Goal: Task Accomplishment & Management: Use online tool/utility

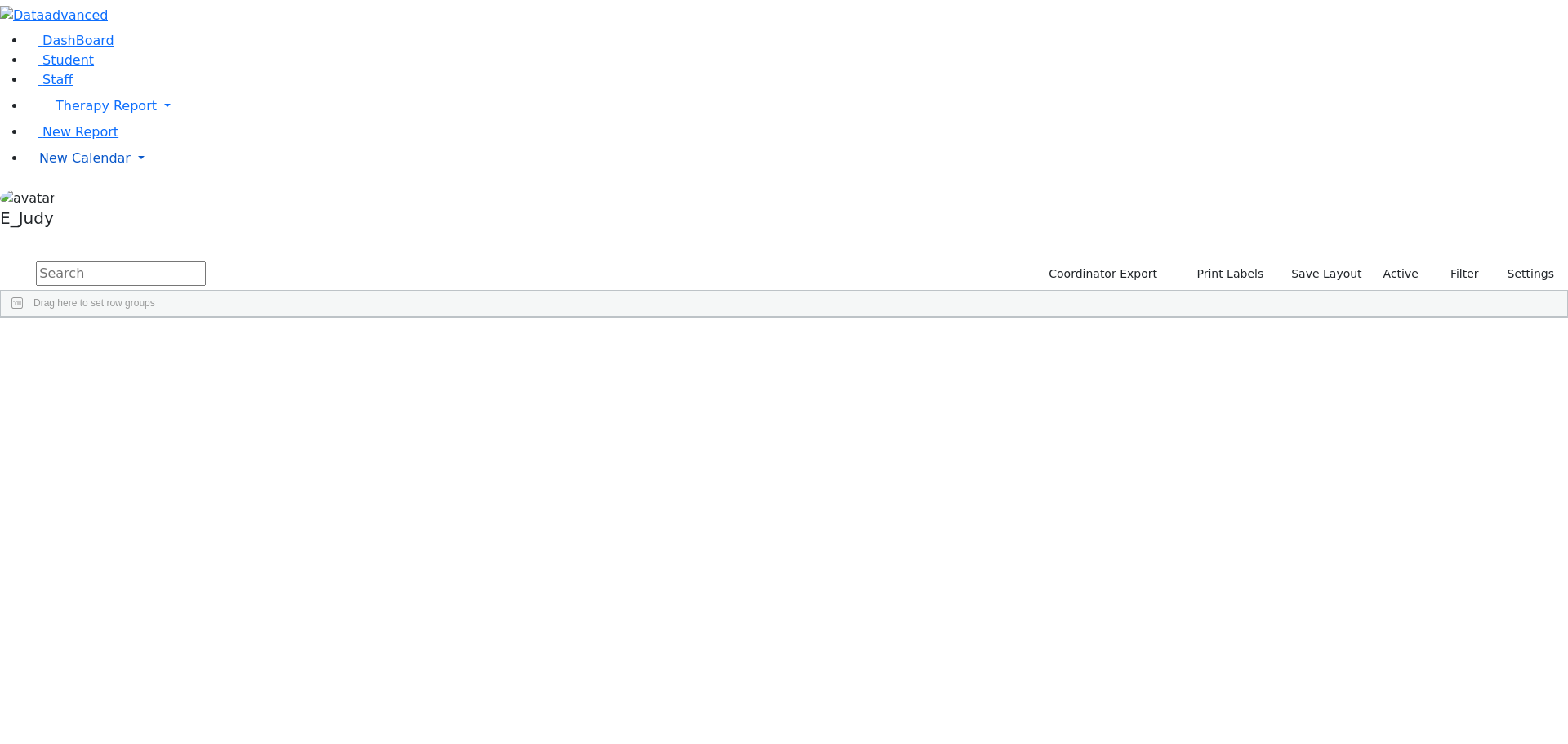
click at [157, 175] on link "New Calendar" at bounding box center [797, 158] width 1542 height 33
click at [60, 201] on link "Calendar" at bounding box center [64, 191] width 59 height 20
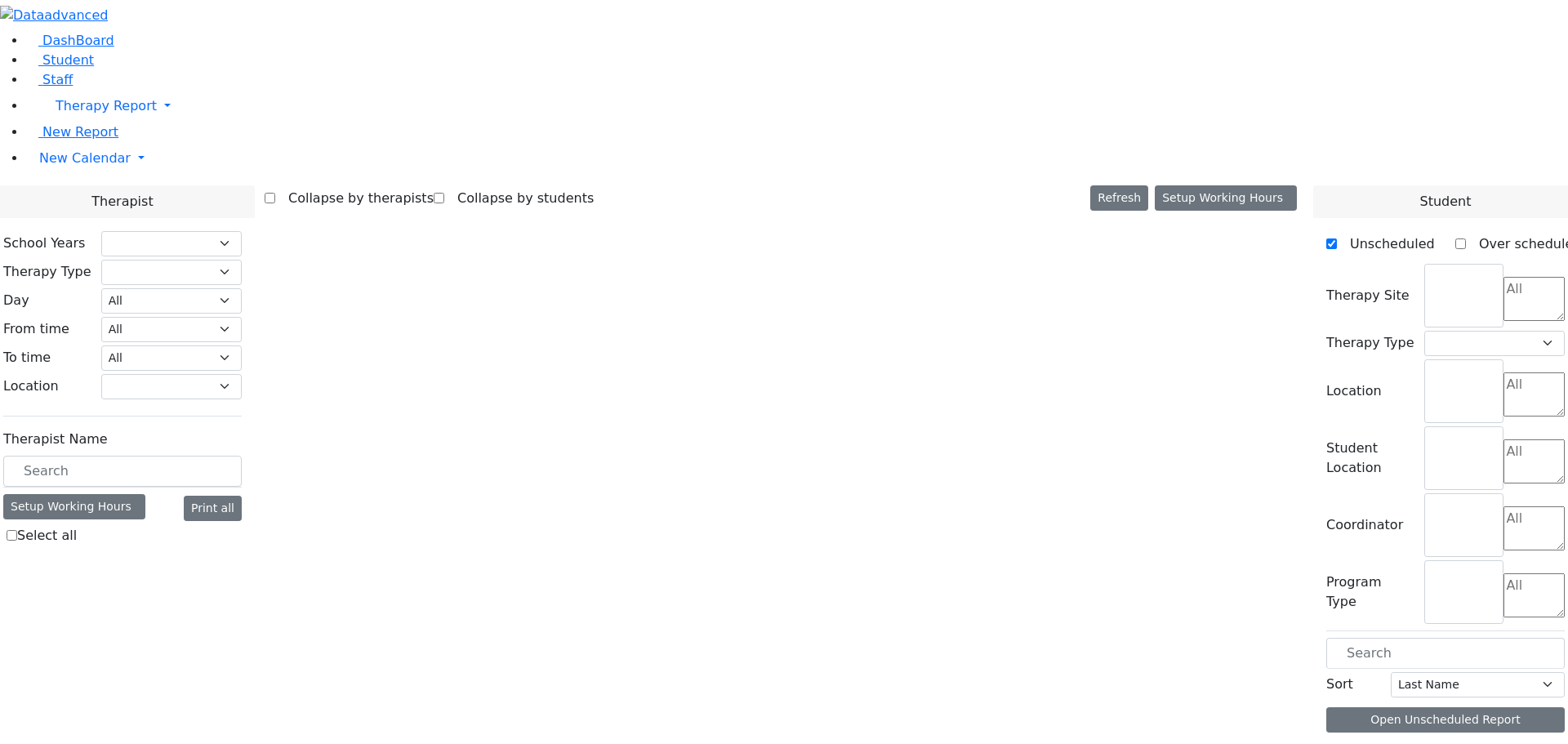
select select "212"
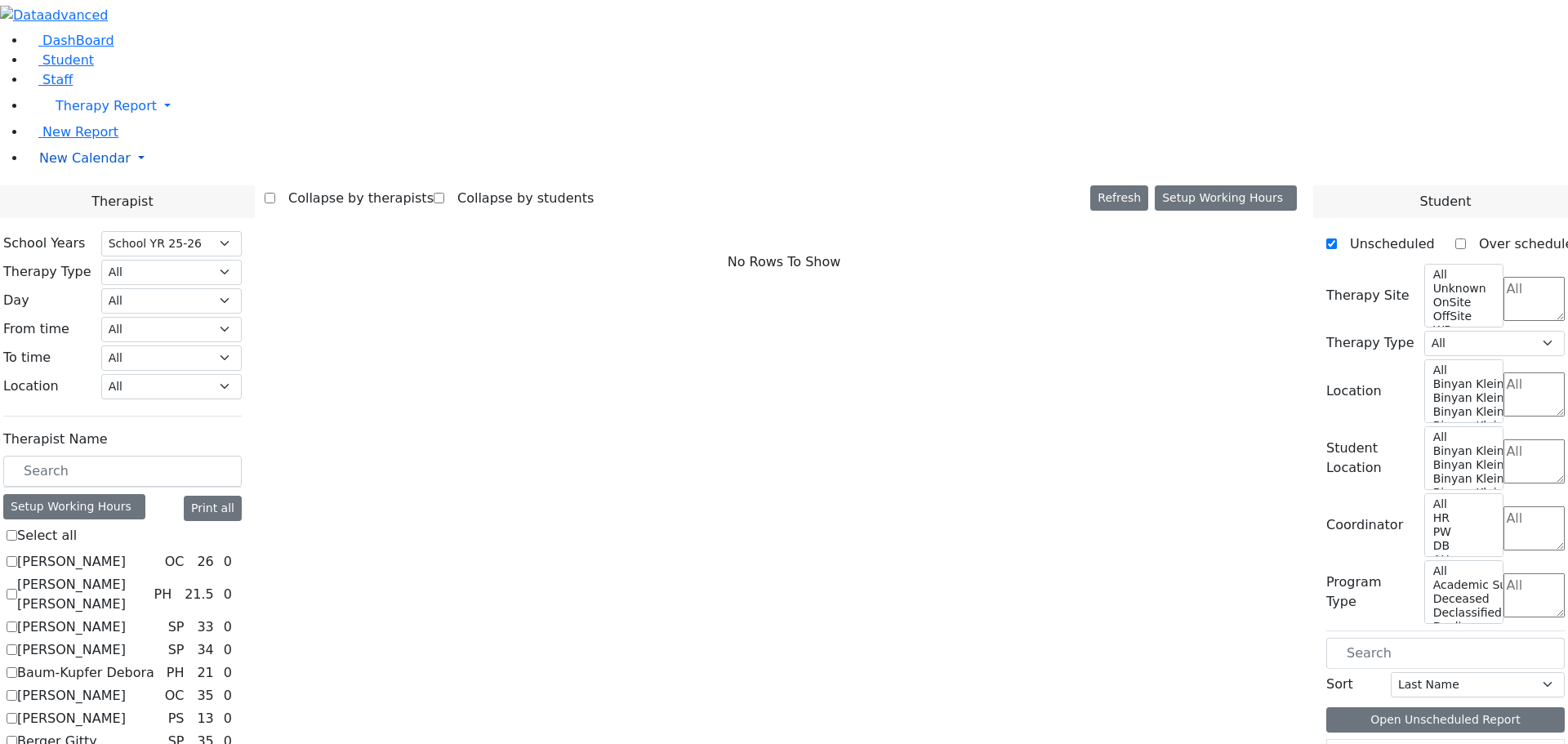
click at [157, 175] on link "New Calendar" at bounding box center [797, 158] width 1542 height 33
click at [82, 218] on span "Teacher Report" at bounding box center [88, 210] width 98 height 15
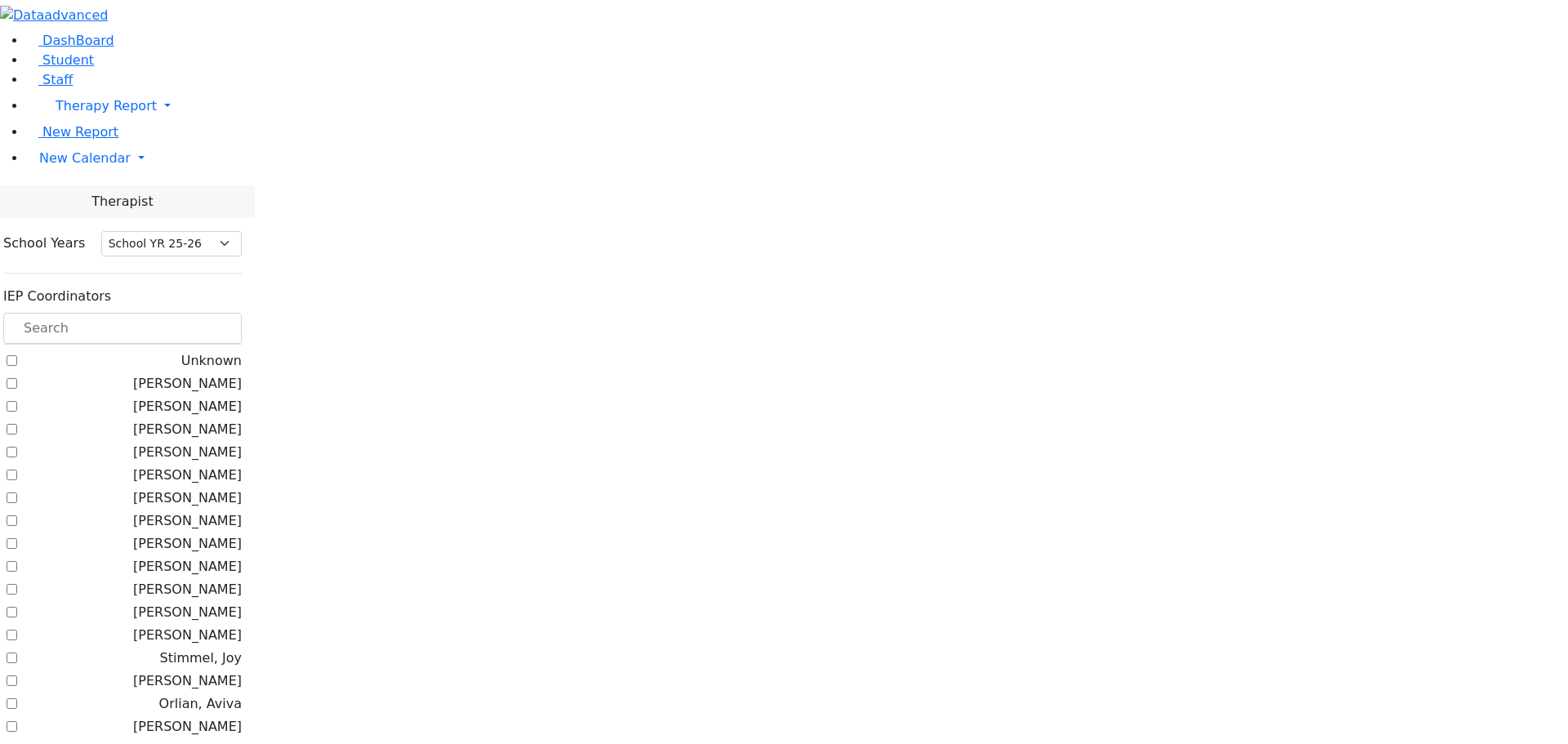
select select "212"
click at [242, 313] on input "text" at bounding box center [122, 328] width 239 height 31
click at [209, 397] on label "Kosowsky, Elana" at bounding box center [187, 406] width 108 height 20
click at [17, 401] on input "Kosowsky, Elana" at bounding box center [11, 405] width 10 height 10
checkbox input "true"
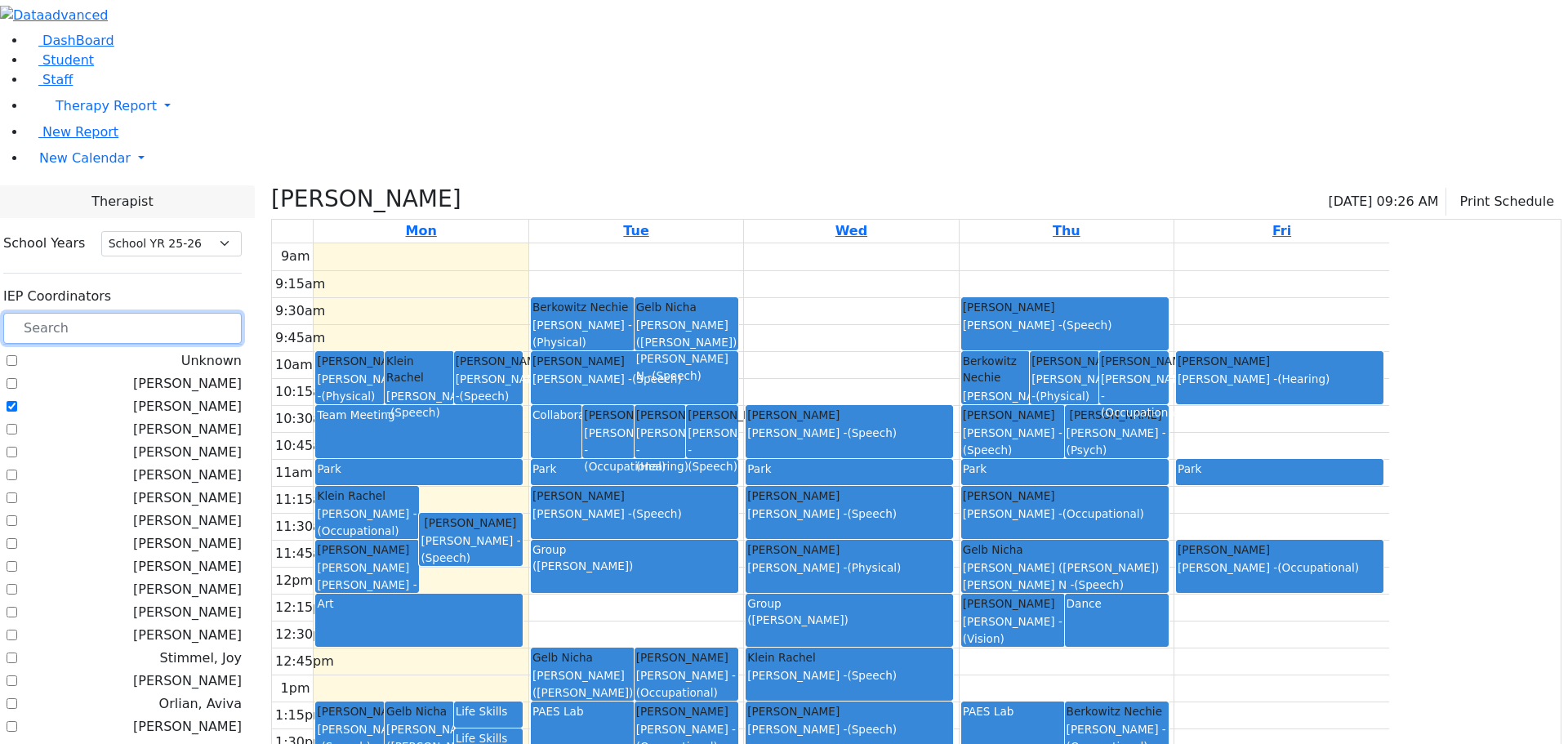
click at [238, 313] on input "text" at bounding box center [122, 328] width 239 height 31
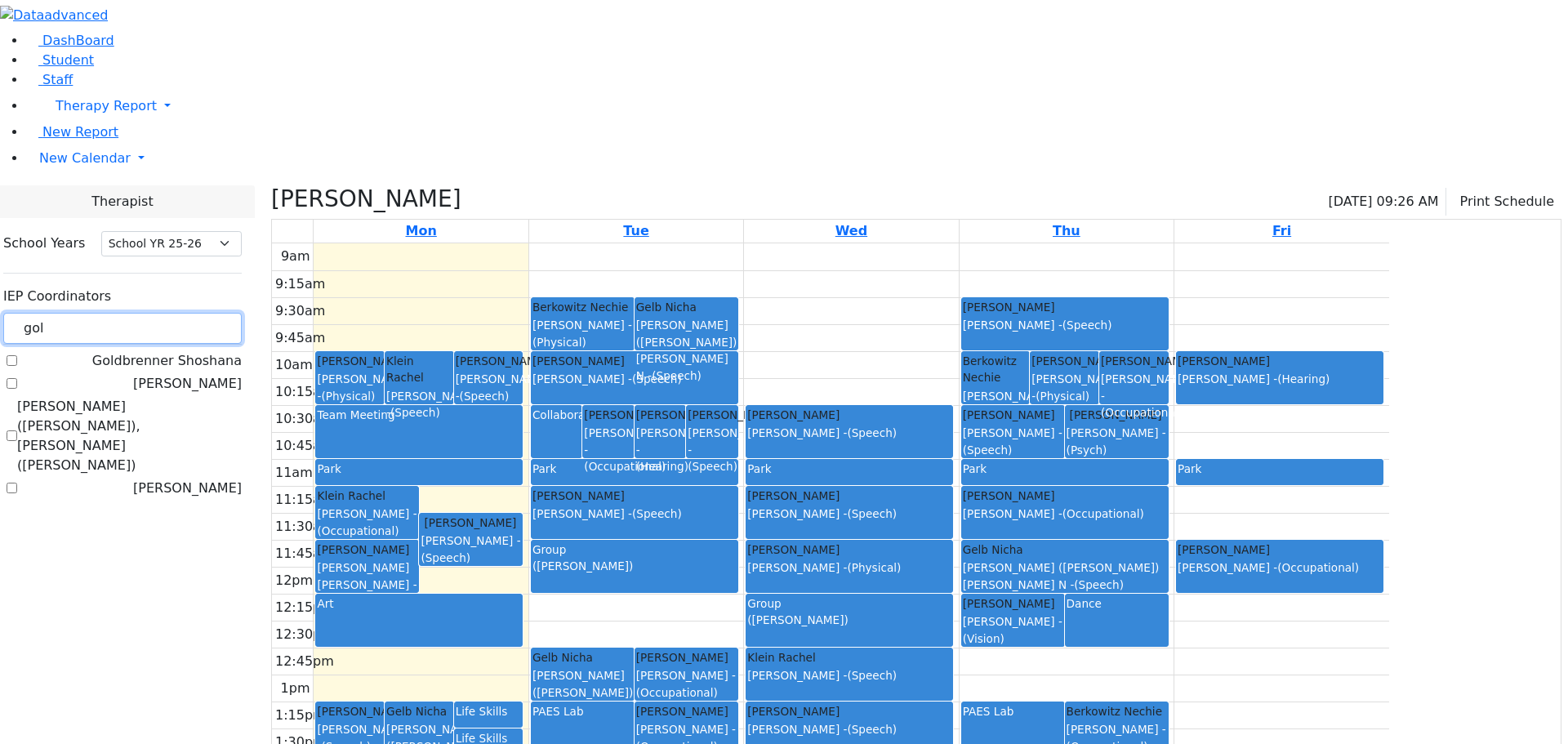
type input "gol"
click at [204, 374] on label "[PERSON_NAME]" at bounding box center [187, 384] width 108 height 20
click at [17, 378] on input "[PERSON_NAME]" at bounding box center [11, 383] width 10 height 10
checkbox input "true"
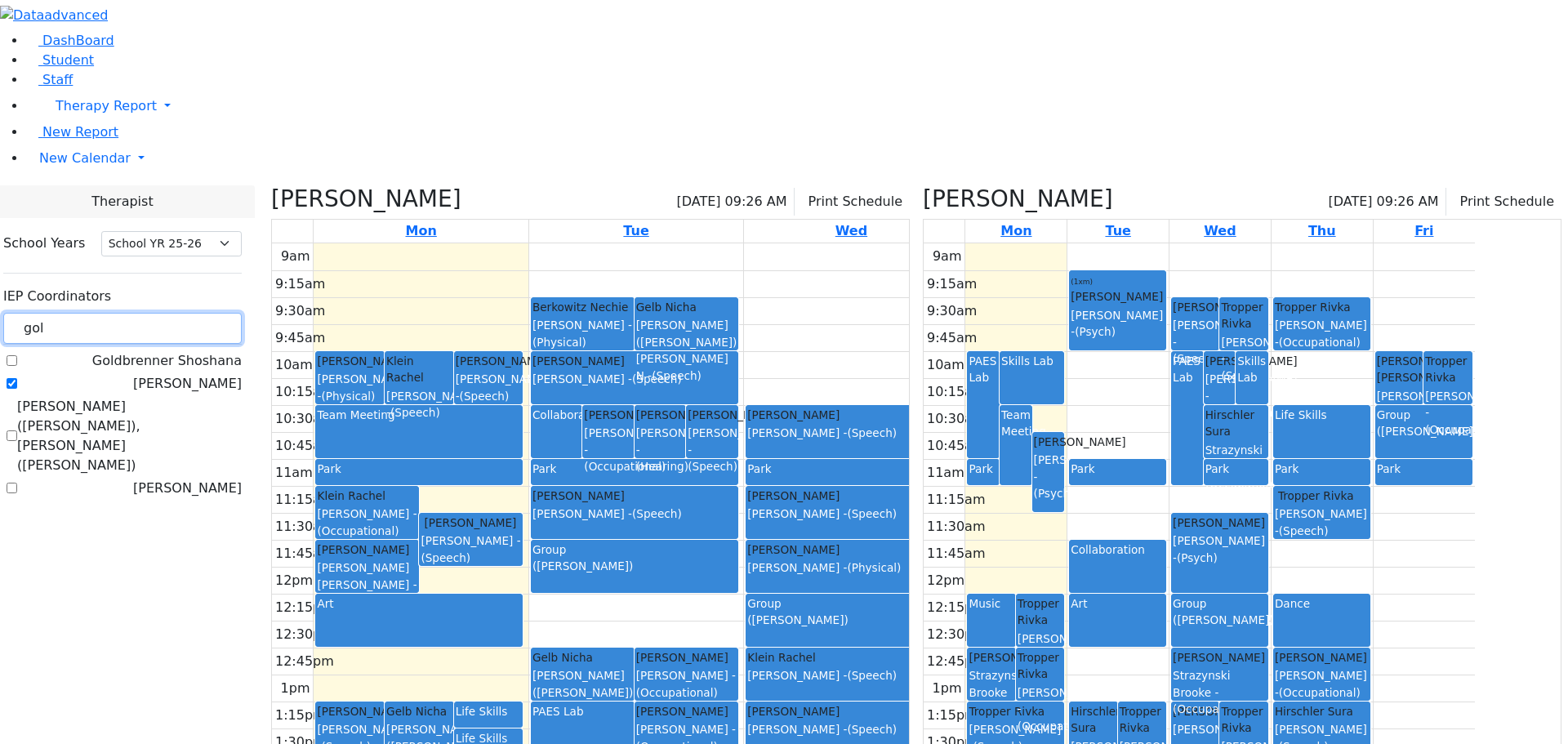
drag, startPoint x: 260, startPoint y: 155, endPoint x: 194, endPoint y: 138, distance: 68.2
click at [194, 218] on div "School Years Select School YR Summer YR 25 School YR 25-26 Summer YR 25 School …" at bounding box center [122, 366] width 264 height 296
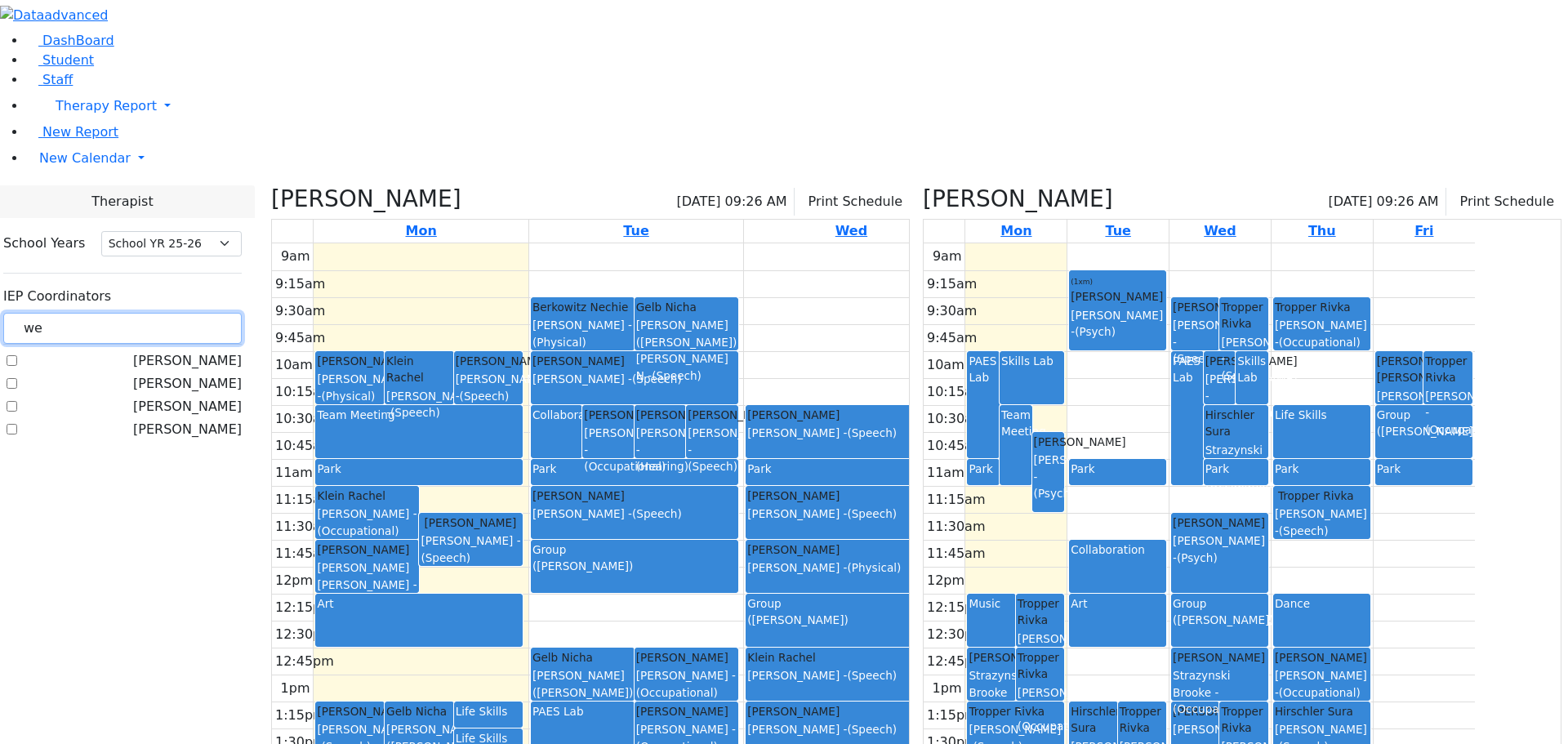
type input "we"
click at [201, 397] on label "[PERSON_NAME]" at bounding box center [187, 406] width 108 height 20
click at [17, 401] on input "[PERSON_NAME]" at bounding box center [11, 405] width 10 height 10
checkbox input "true"
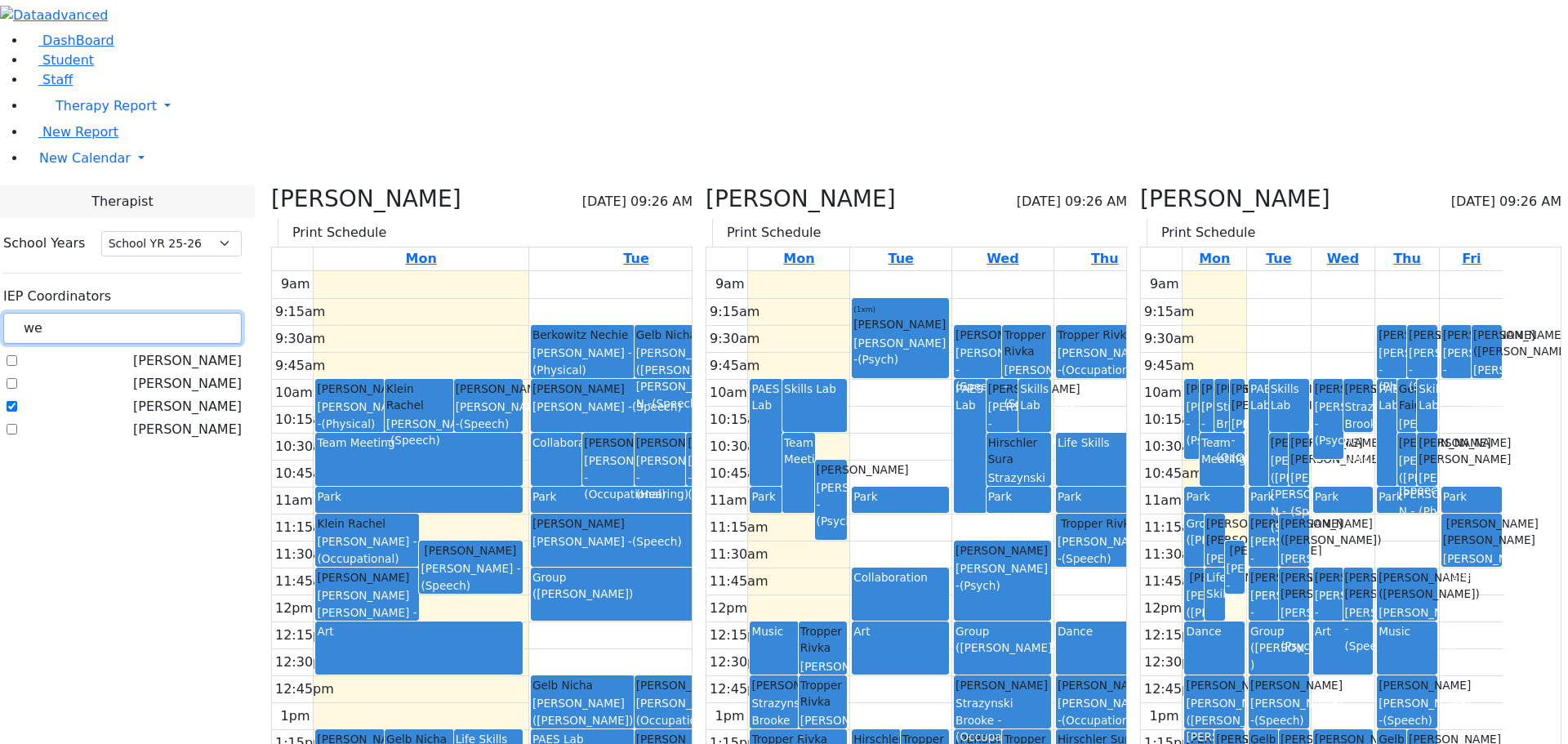
drag, startPoint x: 225, startPoint y: 143, endPoint x: 202, endPoint y: 144, distance: 23.0
click at [202, 313] on div "we" at bounding box center [122, 329] width 239 height 32
type input "br"
click at [201, 397] on label "Brick, Tzirl" at bounding box center [207, 406] width 69 height 20
click at [17, 401] on input "Brick, Tzirl" at bounding box center [11, 405] width 10 height 10
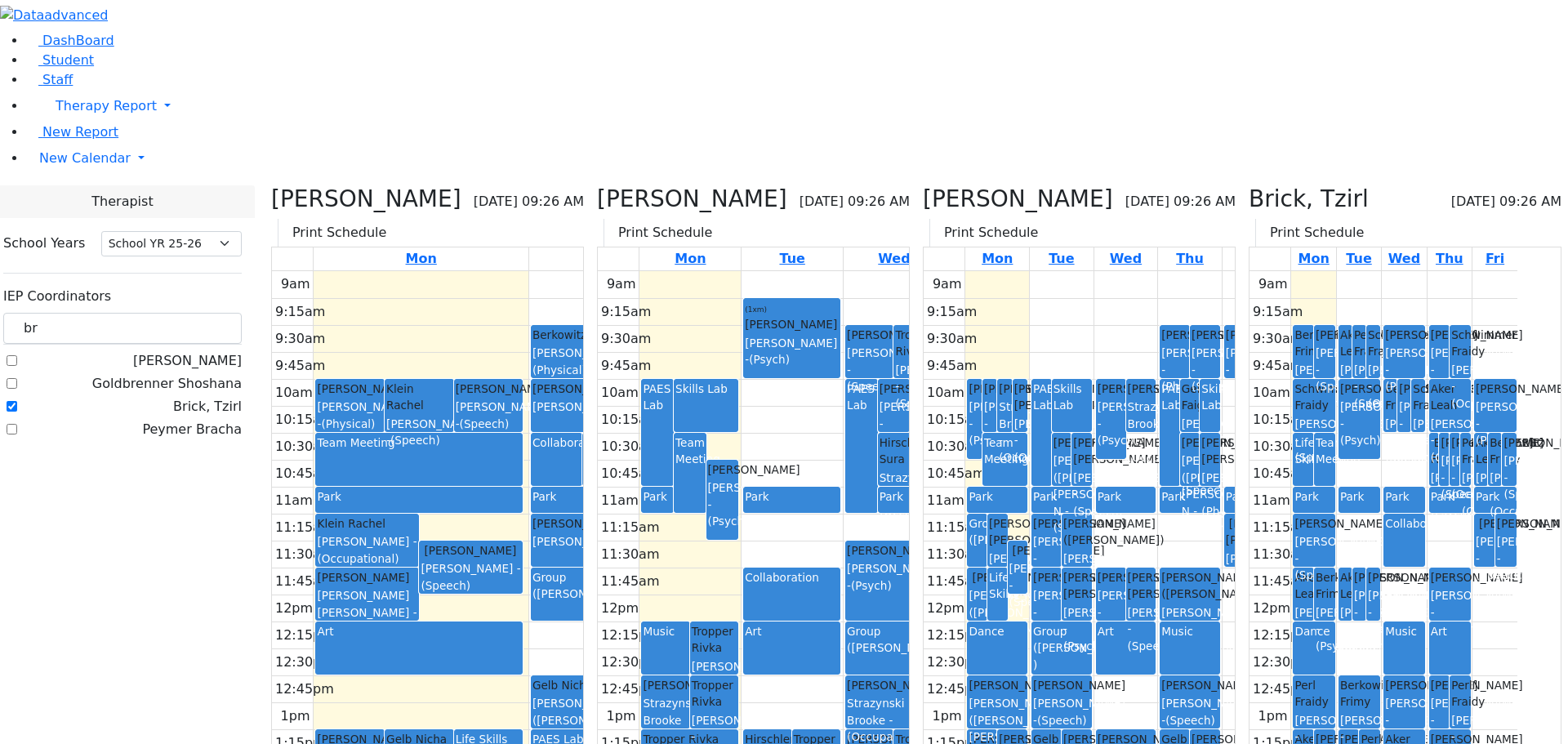
click at [711, 185] on div "Goldberg, Chanie 09/15/2025 09:26 AM Print Schedule Mon Tue Wed Thu Fri 9am 9:1…" at bounding box center [753, 552] width 325 height 735
click at [597, 185] on icon at bounding box center [597, 198] width 0 height 27
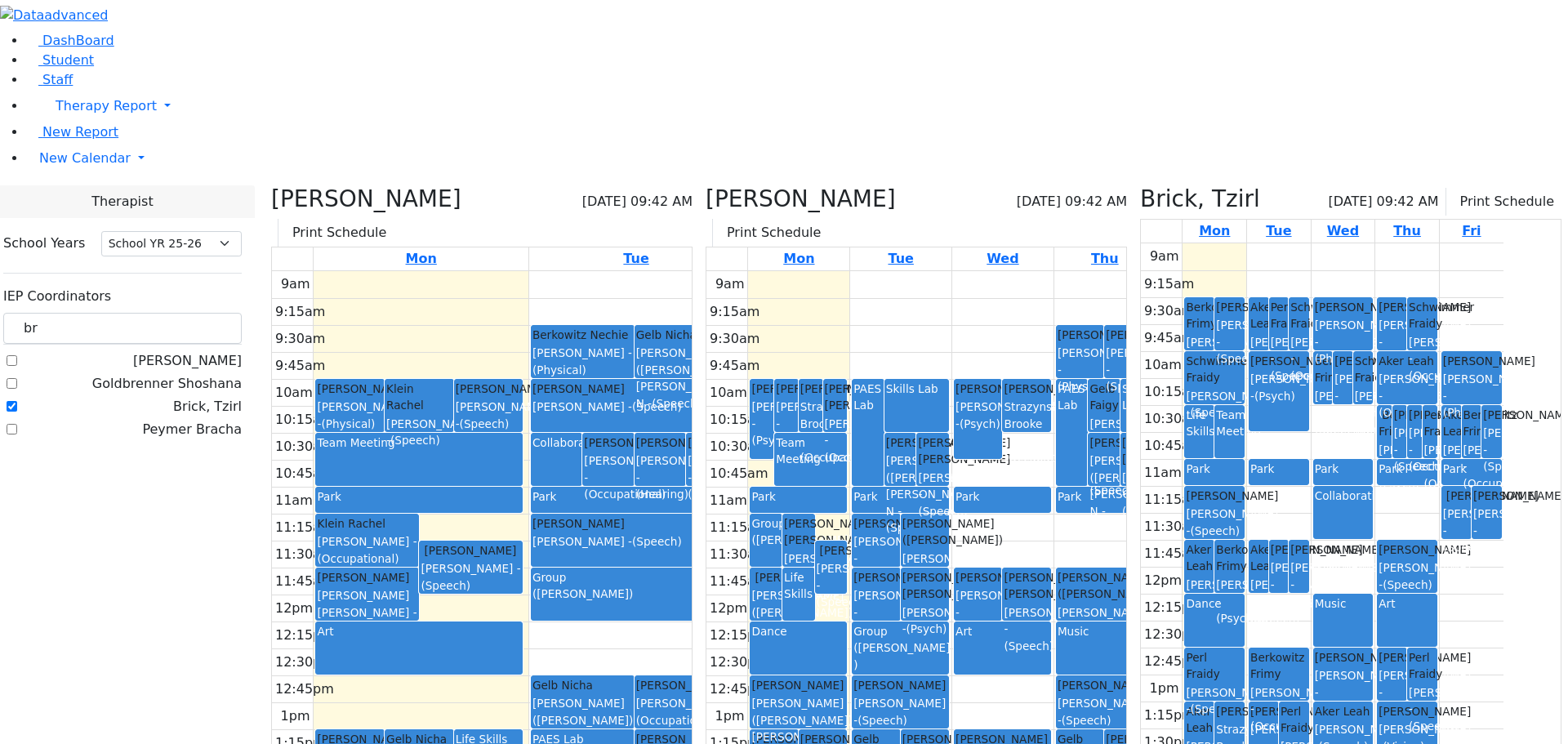
click at [705, 185] on icon at bounding box center [705, 198] width 0 height 27
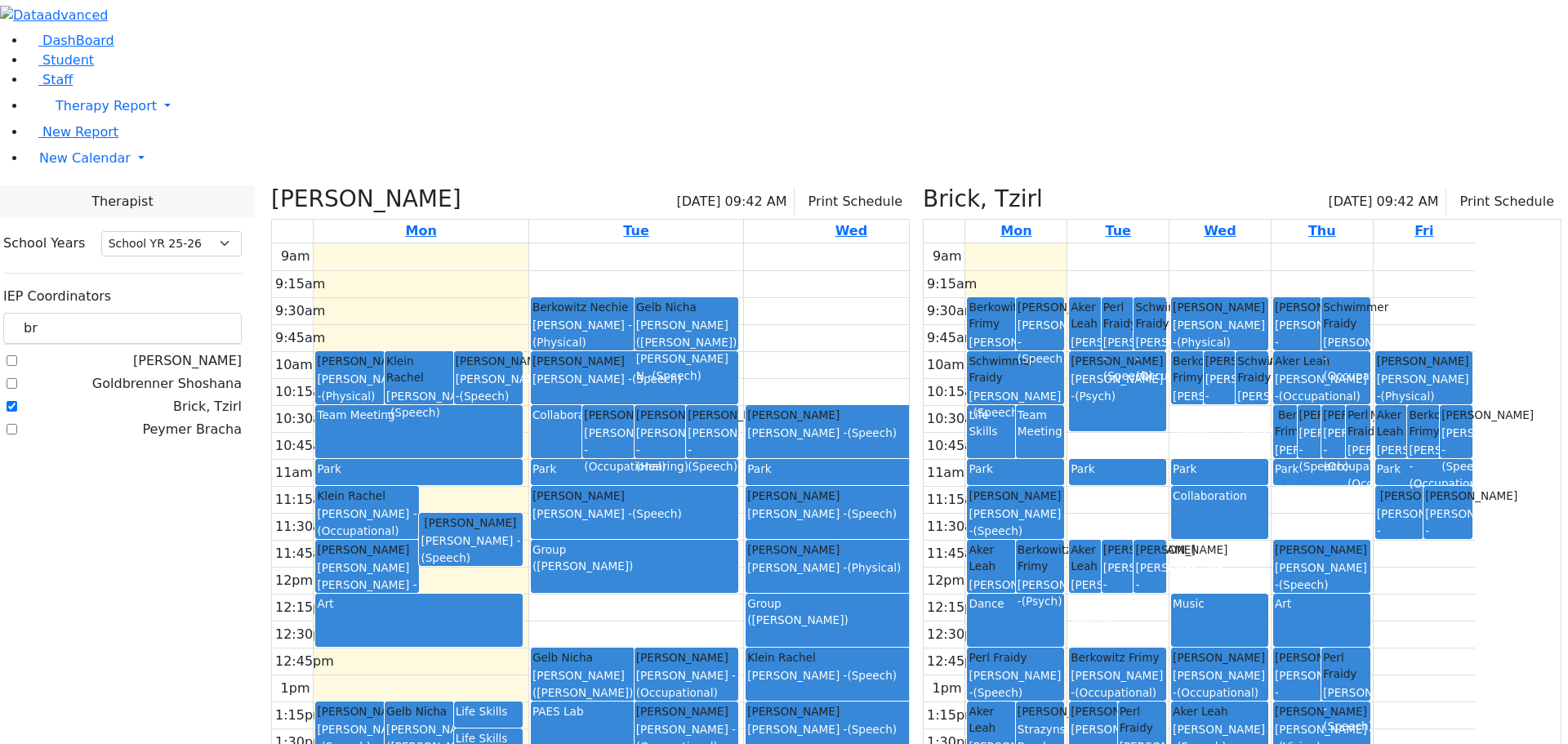
click at [923, 185] on icon at bounding box center [923, 198] width 0 height 27
checkbox input "false"
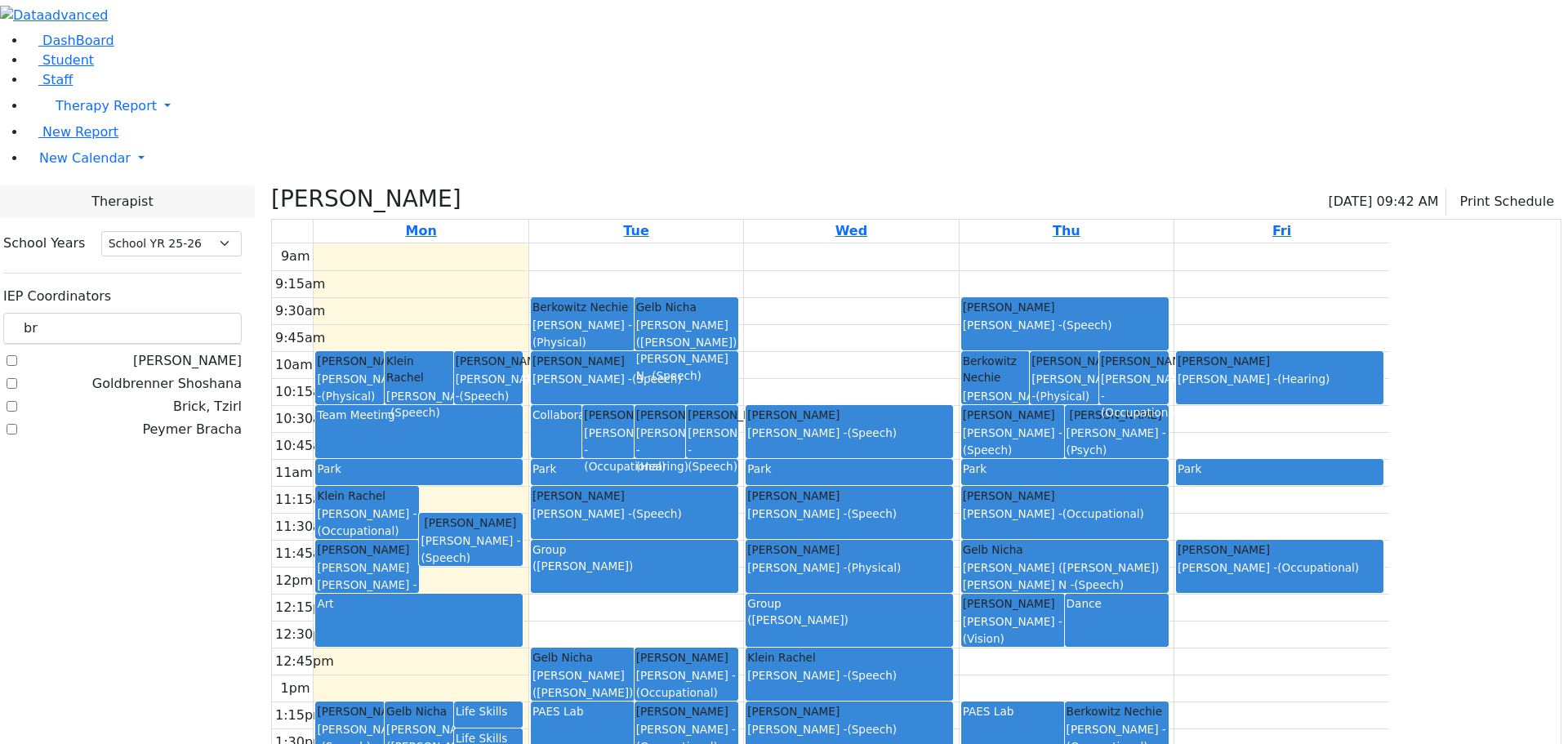
click at [271, 185] on icon at bounding box center [271, 198] width 0 height 27
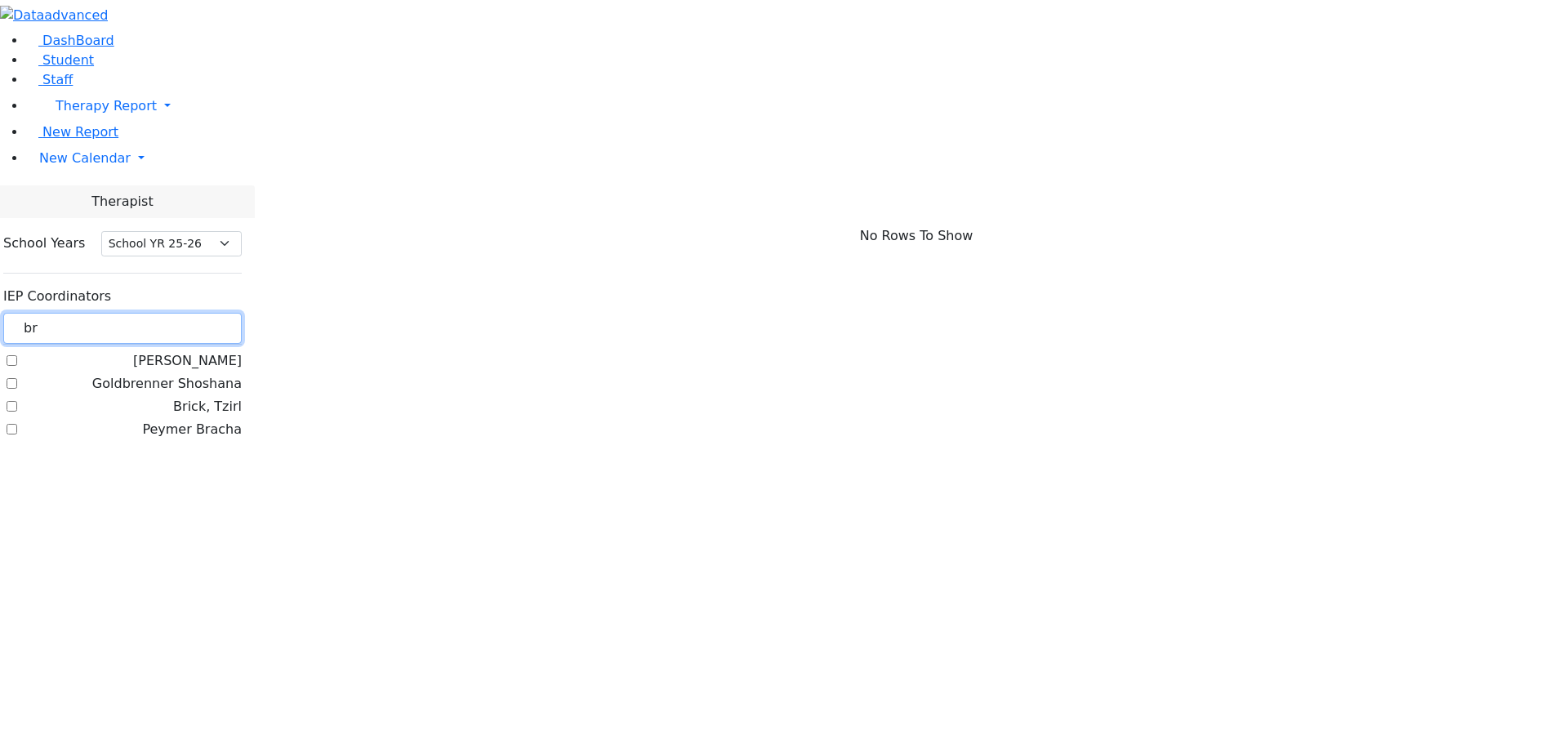
drag, startPoint x: 262, startPoint y: 144, endPoint x: 176, endPoint y: 149, distance: 86.1
click at [176, 149] on div "DashBoard Student Staff Therapy Report Student Old Calendar Report E_Judy" at bounding box center [784, 228] width 1568 height 455
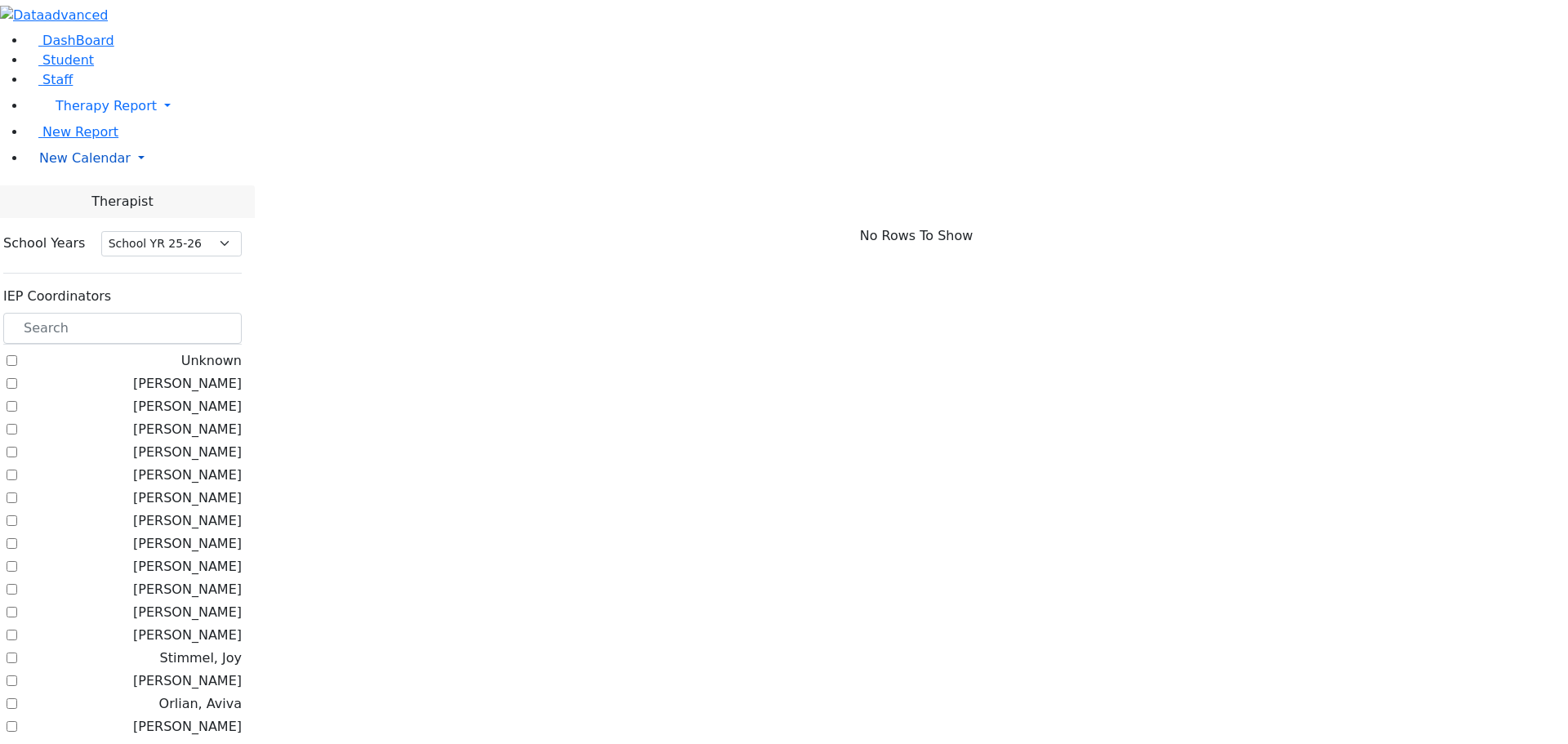
click at [161, 175] on link "New Calendar" at bounding box center [797, 158] width 1542 height 33
click at [74, 198] on span "Calendar" at bounding box center [64, 190] width 59 height 15
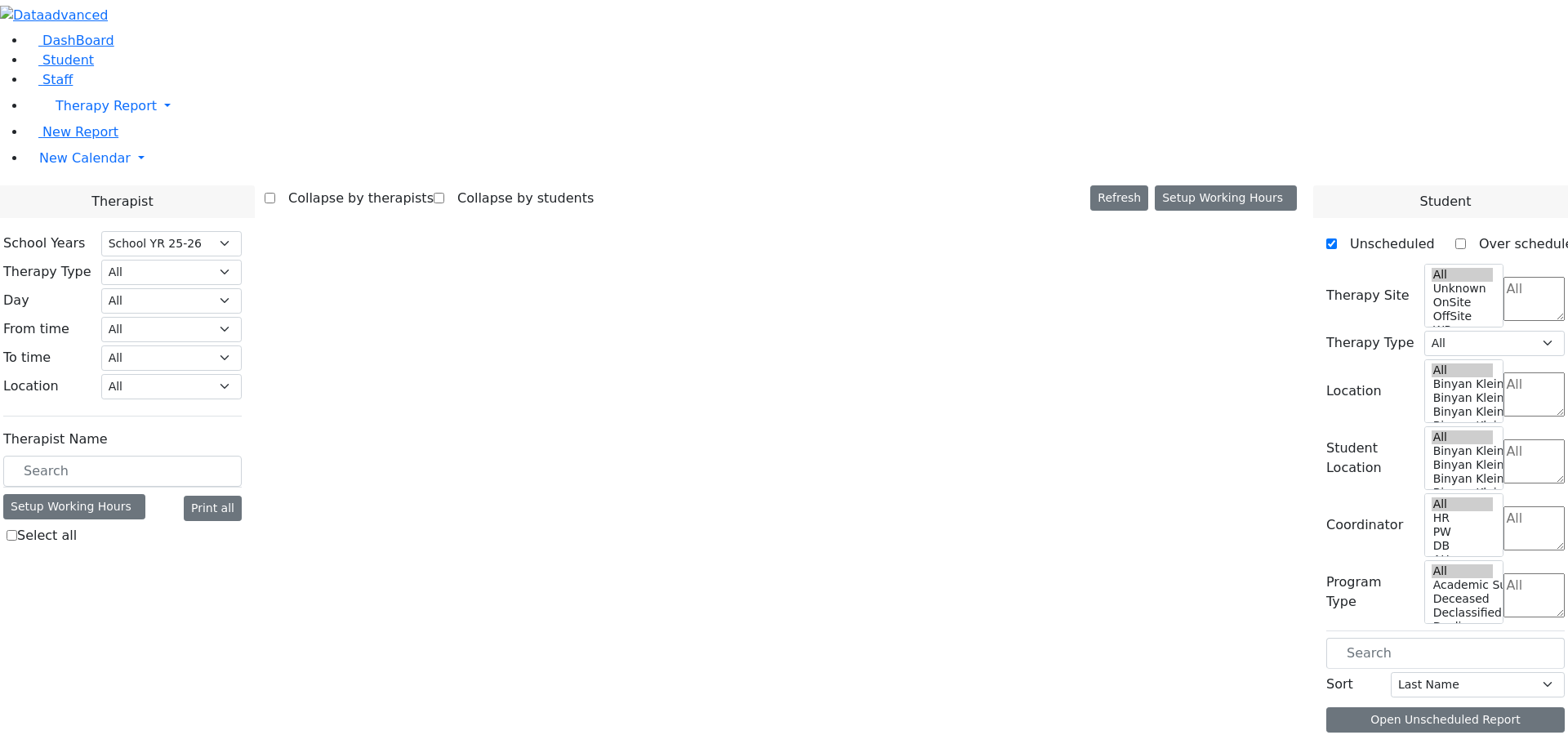
select select "212"
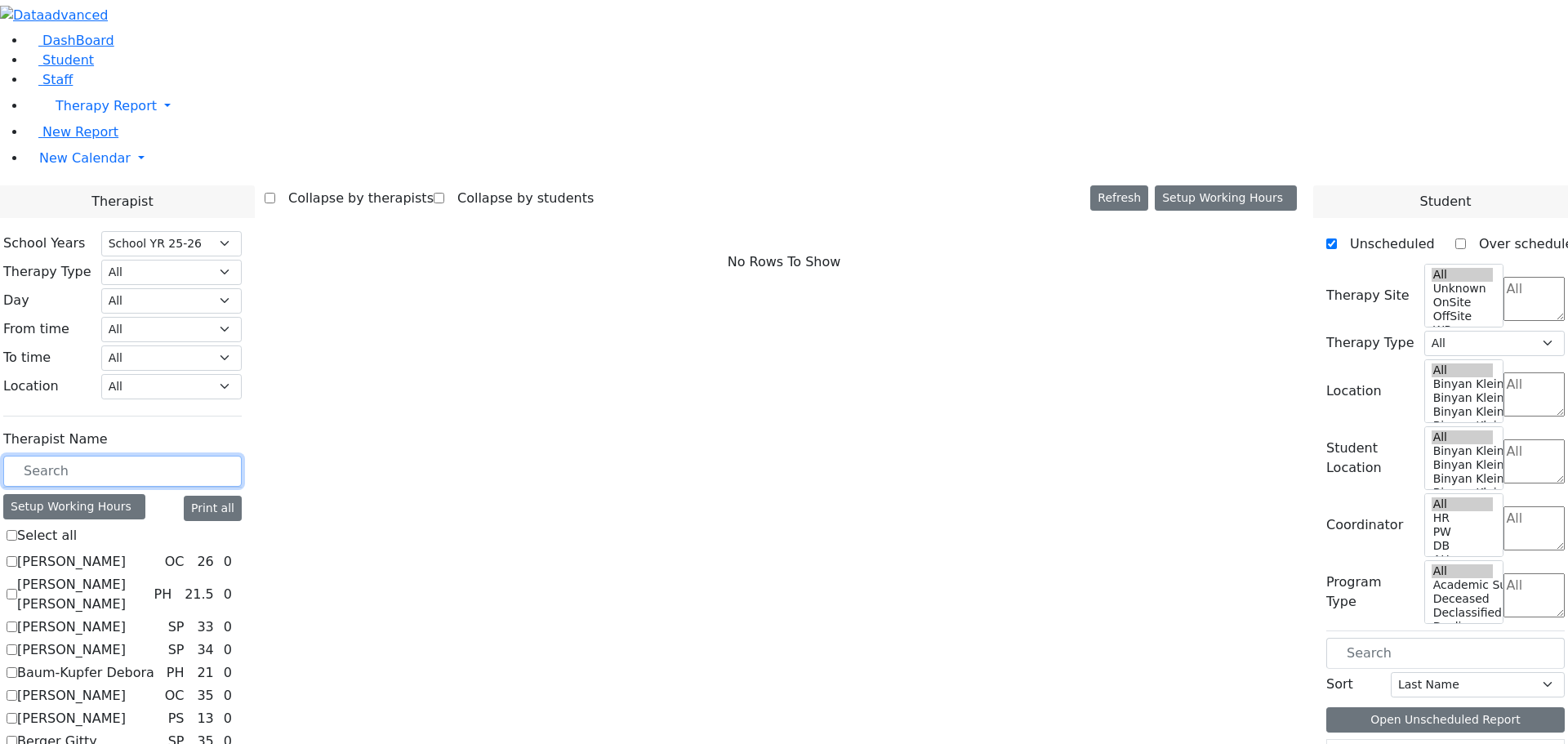
click at [223, 455] on input "text" at bounding box center [122, 470] width 239 height 31
click at [242, 455] on input "text" at bounding box center [122, 470] width 239 height 31
type input "st"
click at [95, 666] on label "Stimmel Joy" at bounding box center [55, 675] width 77 height 20
click at [17, 671] on input "Stimmel Joy" at bounding box center [11, 675] width 10 height 10
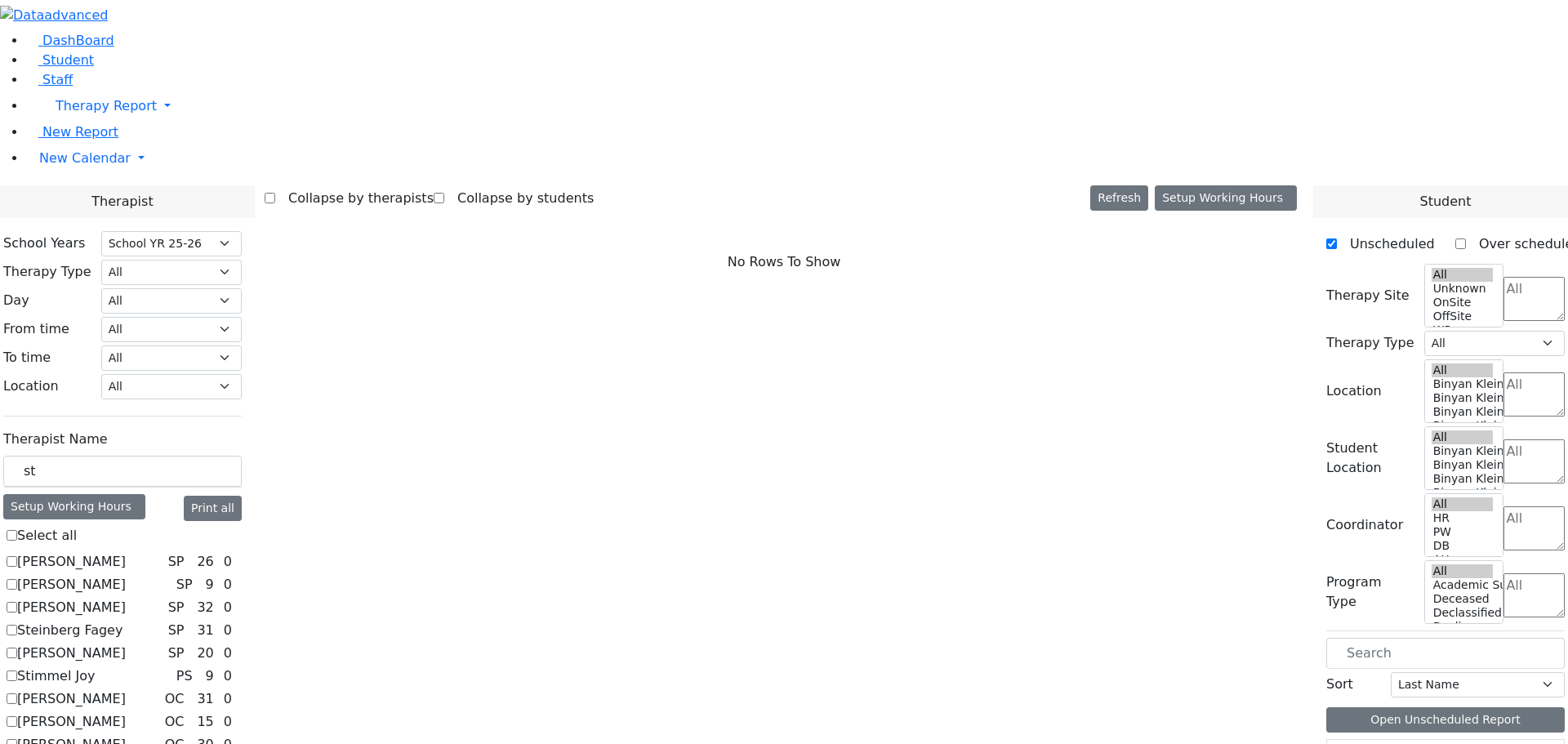
checkbox input "true"
select select "6"
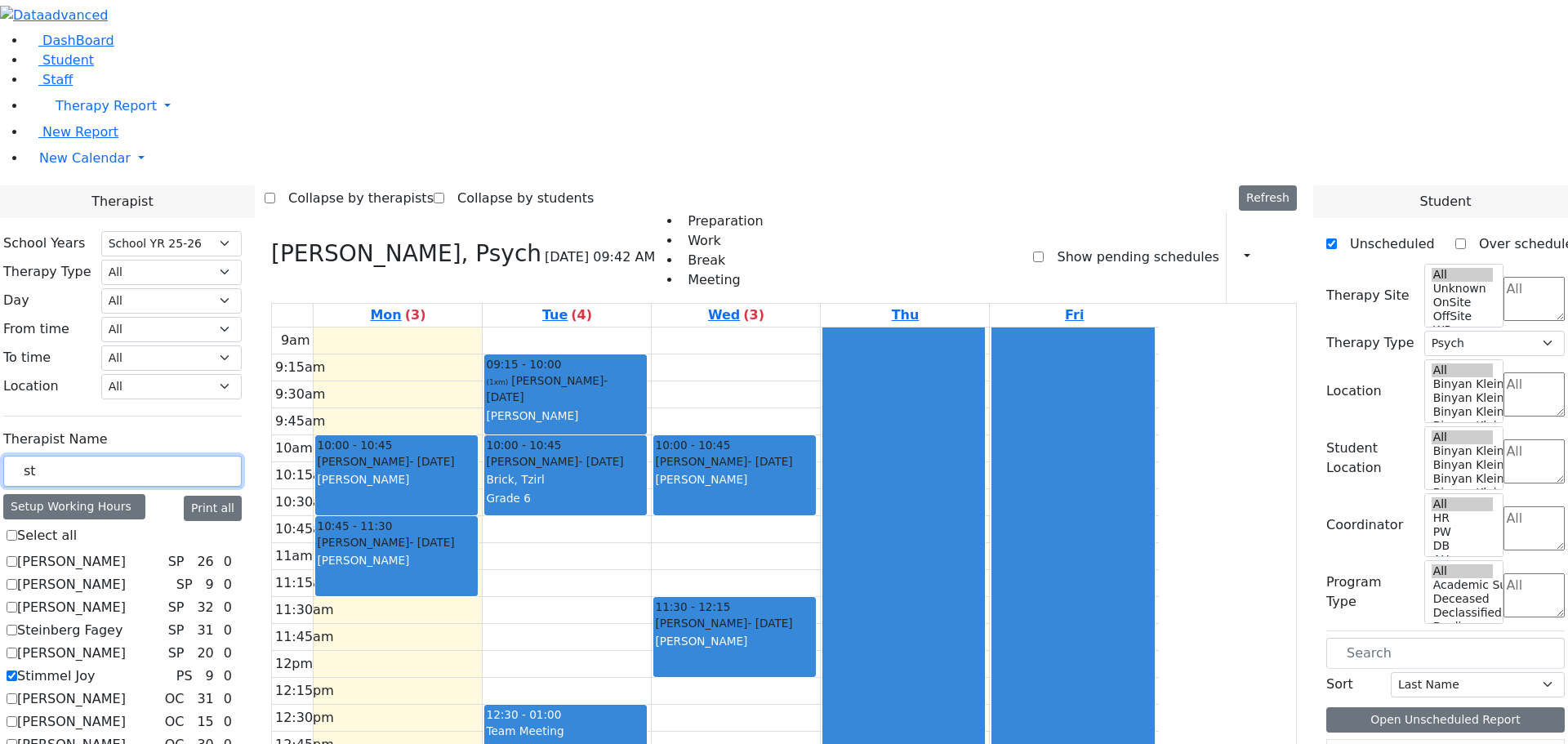
drag, startPoint x: 232, startPoint y: 281, endPoint x: 212, endPoint y: 283, distance: 20.1
click at [212, 455] on input "st" at bounding box center [122, 470] width 239 height 31
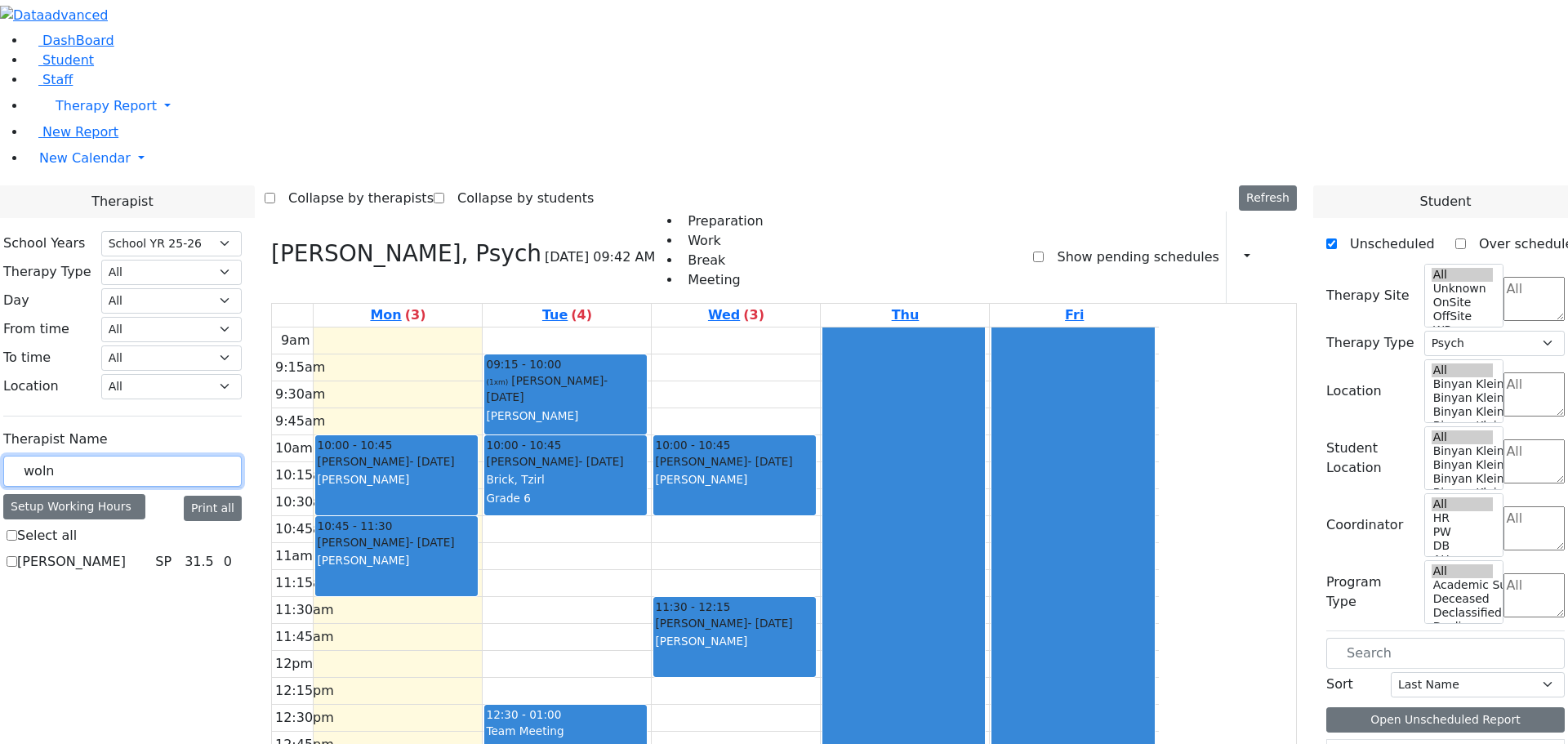
type input "woln"
click at [126, 552] on label "[PERSON_NAME]" at bounding box center [71, 562] width 108 height 20
click at [17, 556] on input "[PERSON_NAME]" at bounding box center [11, 561] width 10 height 10
checkbox input "true"
select select "3"
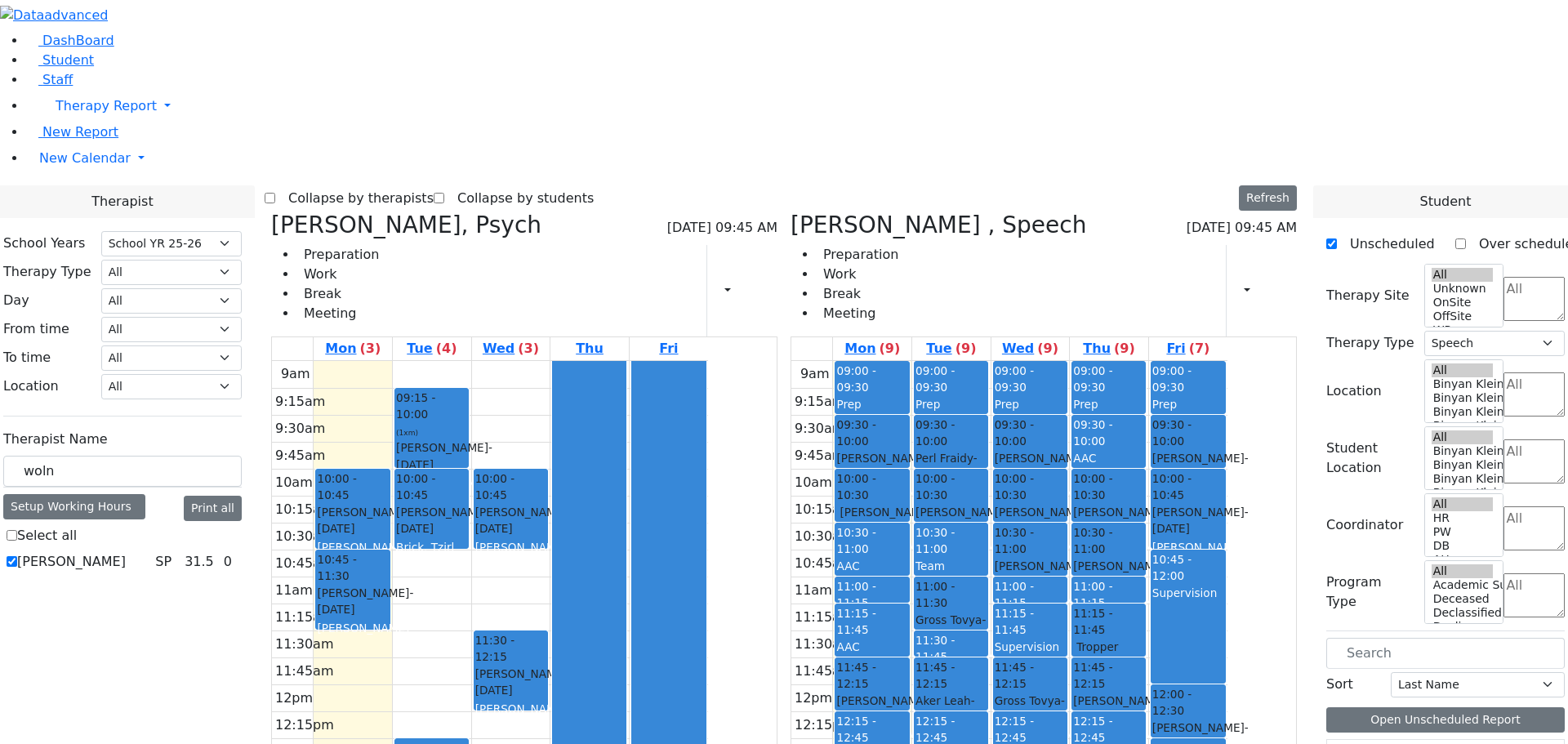
click at [271, 212] on icon at bounding box center [271, 225] width 0 height 27
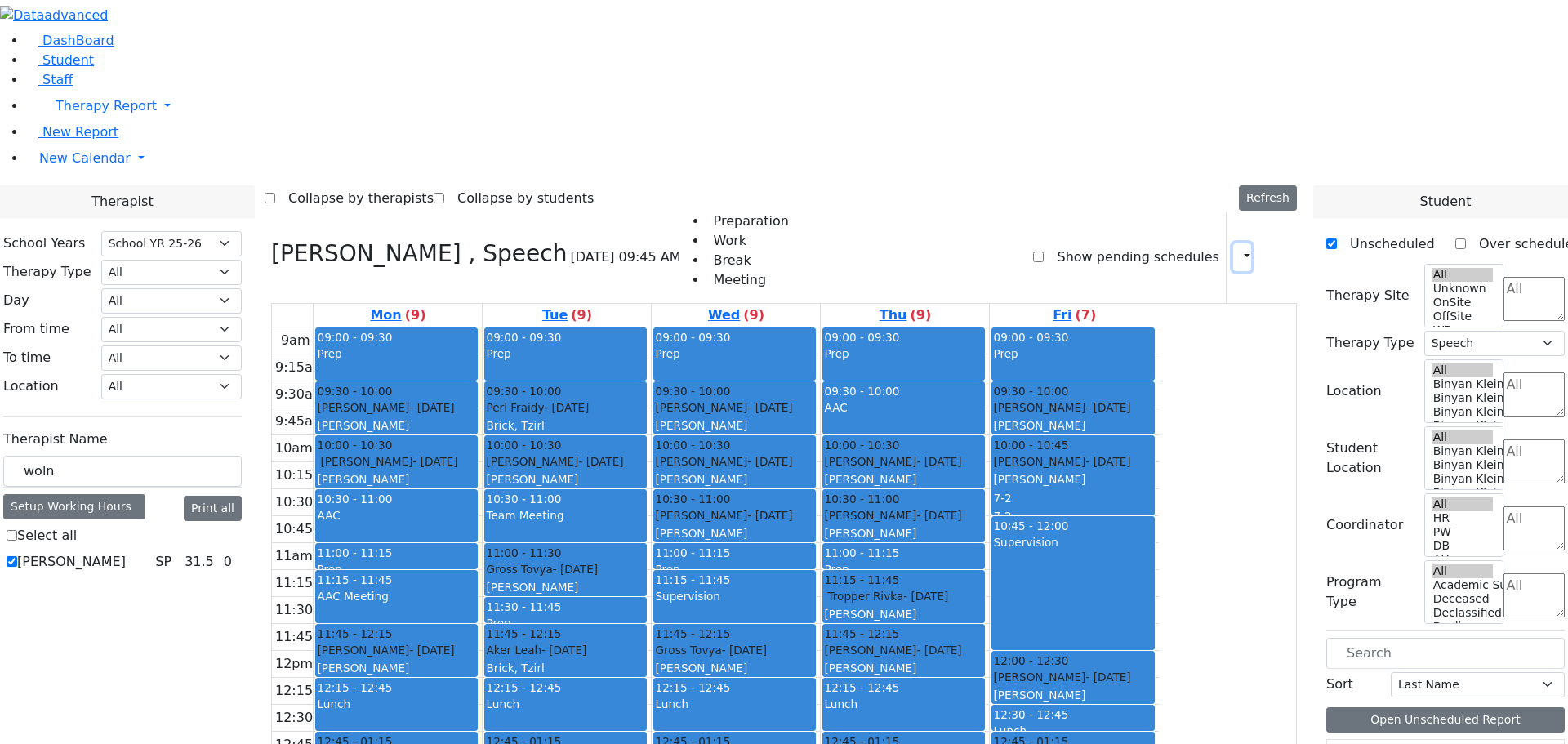
click at [1237, 249] on icon "button" at bounding box center [1237, 257] width 0 height 15
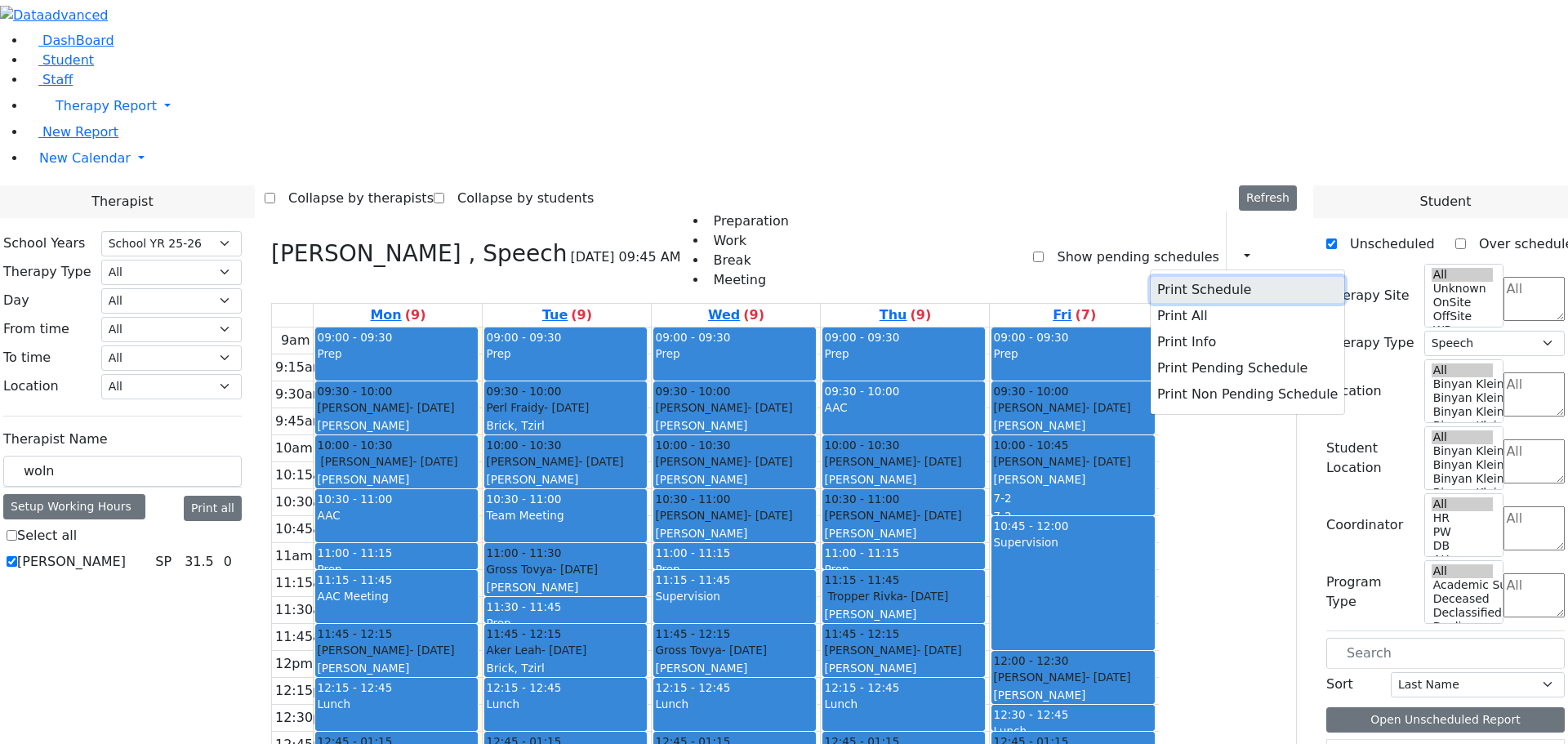
click at [1174, 277] on button "Print Schedule" at bounding box center [1247, 290] width 194 height 26
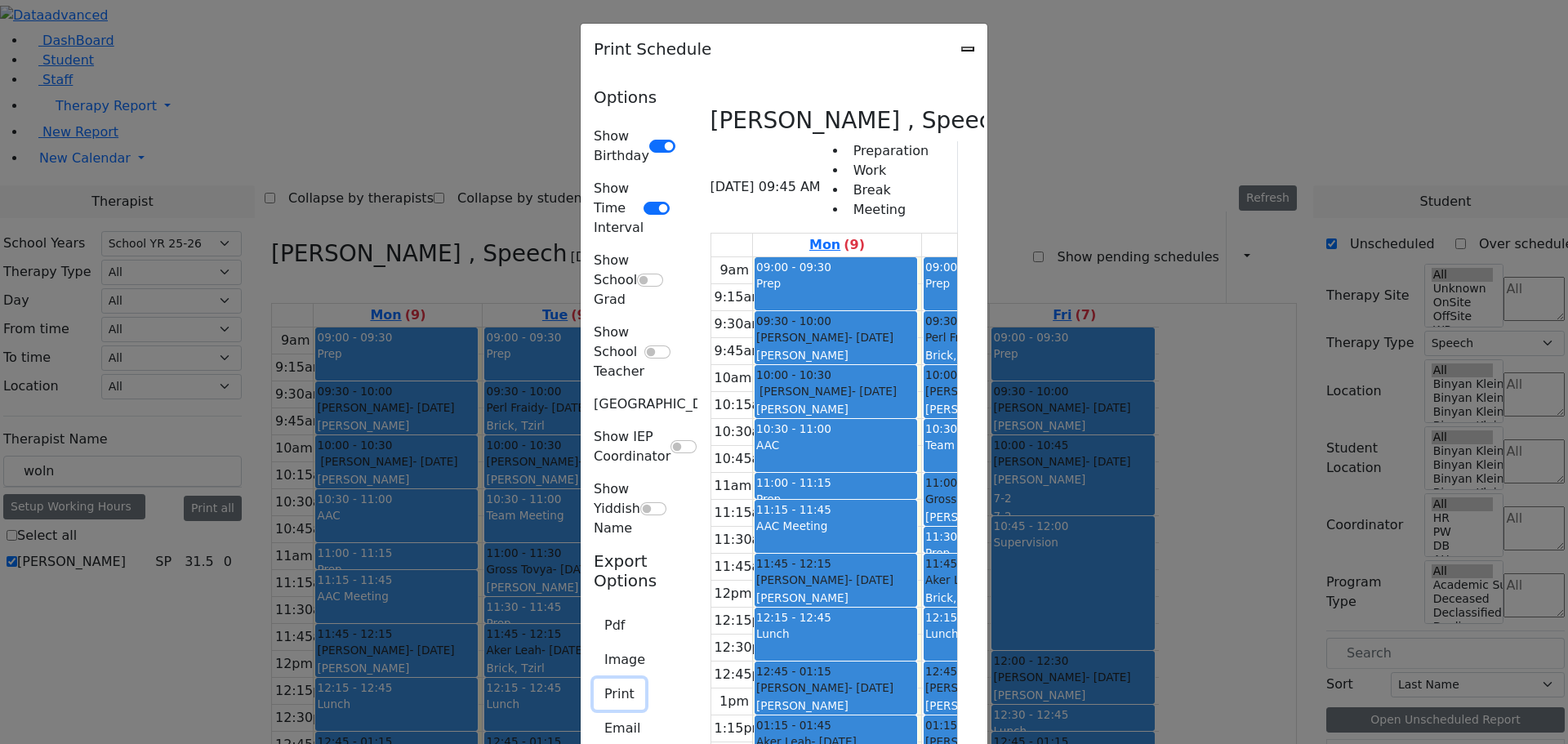
click at [594, 679] on button "Print" at bounding box center [619, 694] width 52 height 31
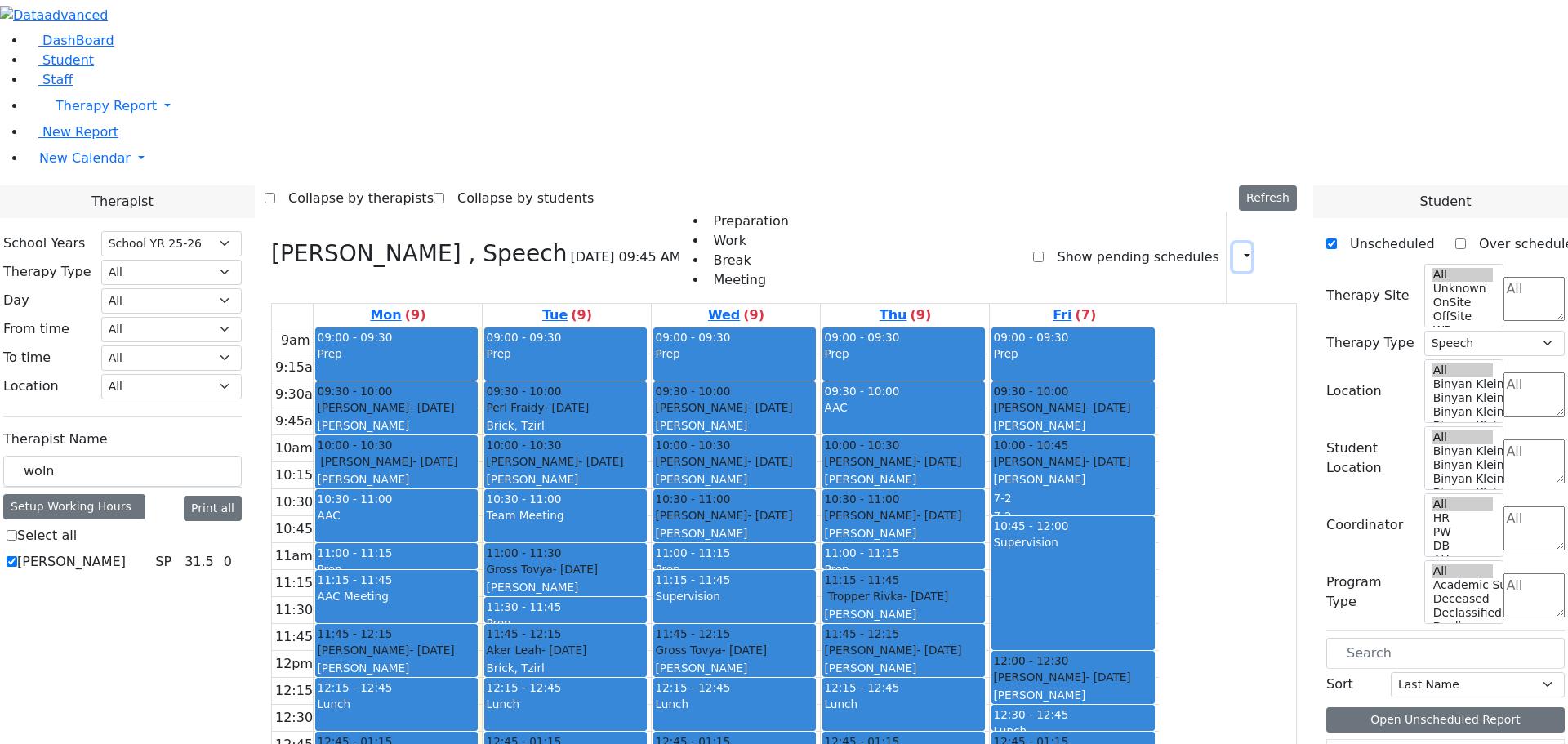
click at [1237, 249] on icon "button" at bounding box center [1237, 257] width 0 height 15
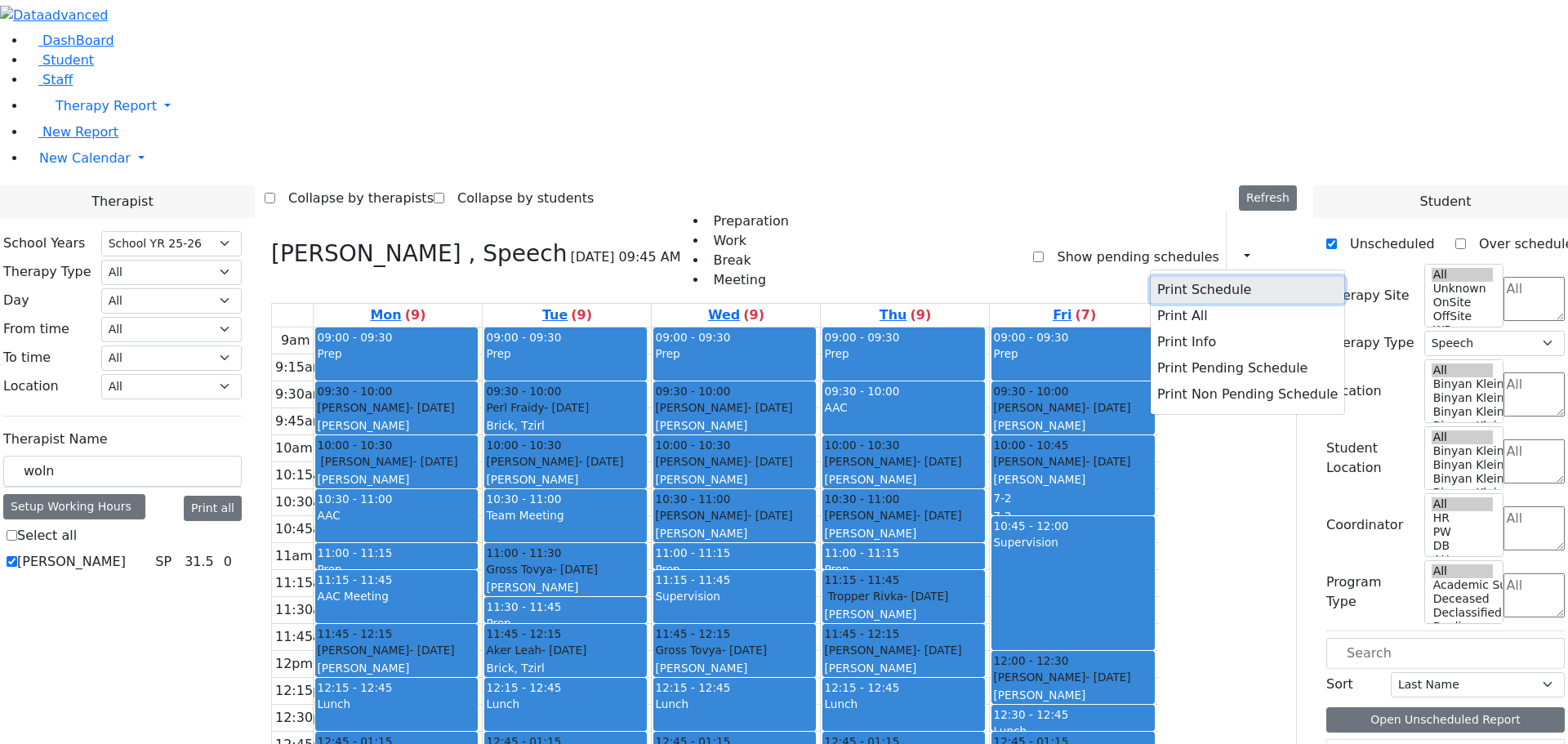
click at [1193, 277] on button "Print Schedule" at bounding box center [1247, 290] width 194 height 26
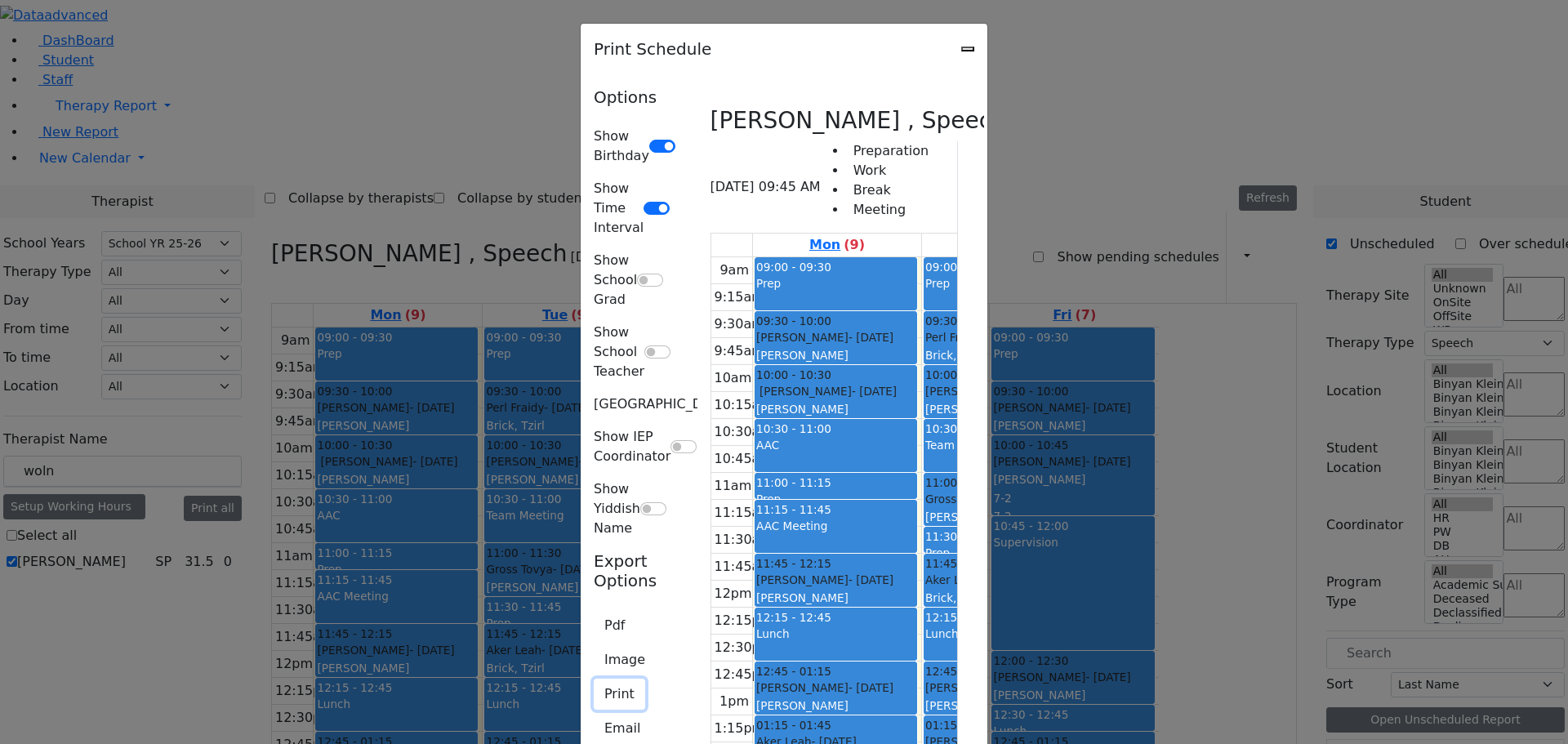
click at [594, 679] on button "Print" at bounding box center [619, 694] width 52 height 31
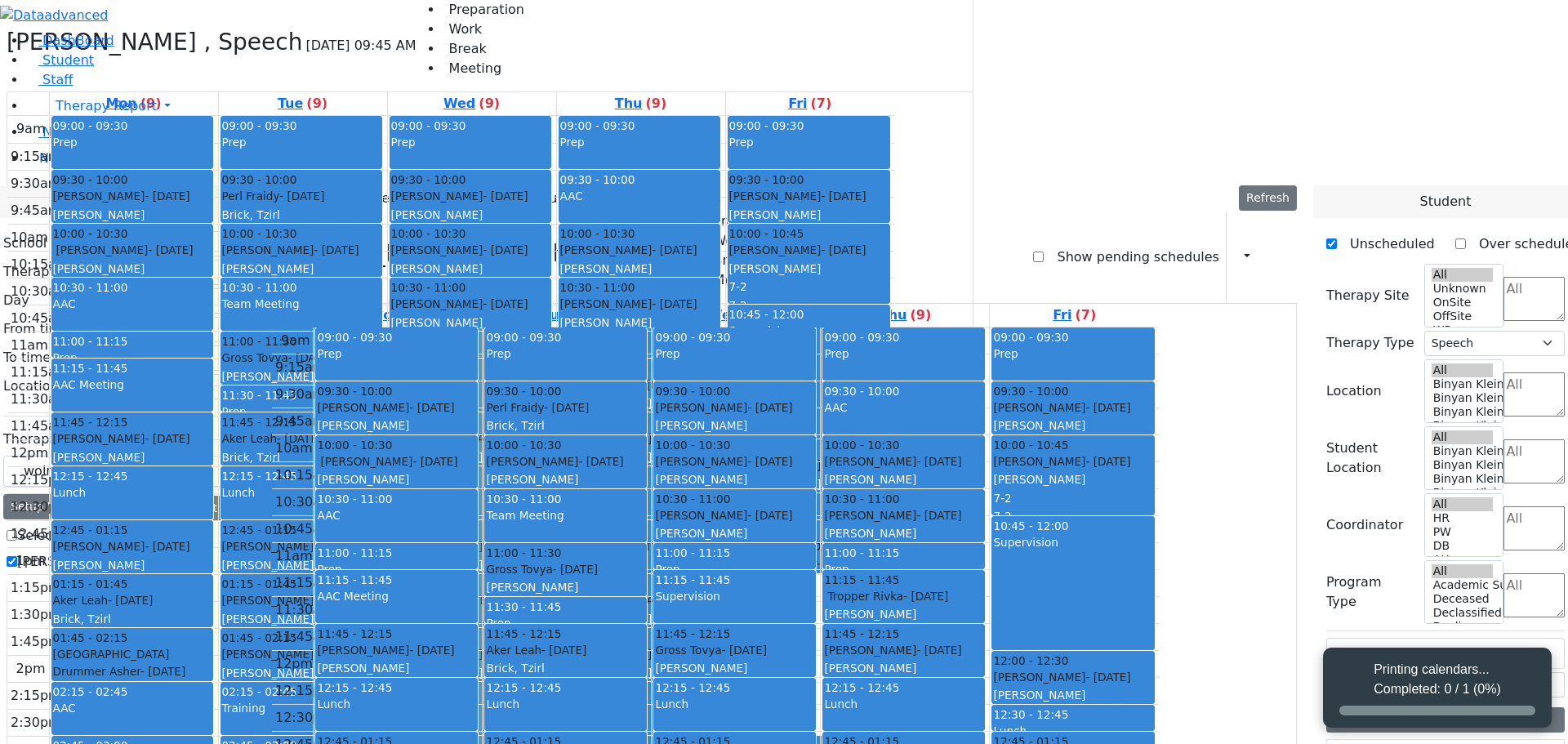
select select "212"
select select "3"
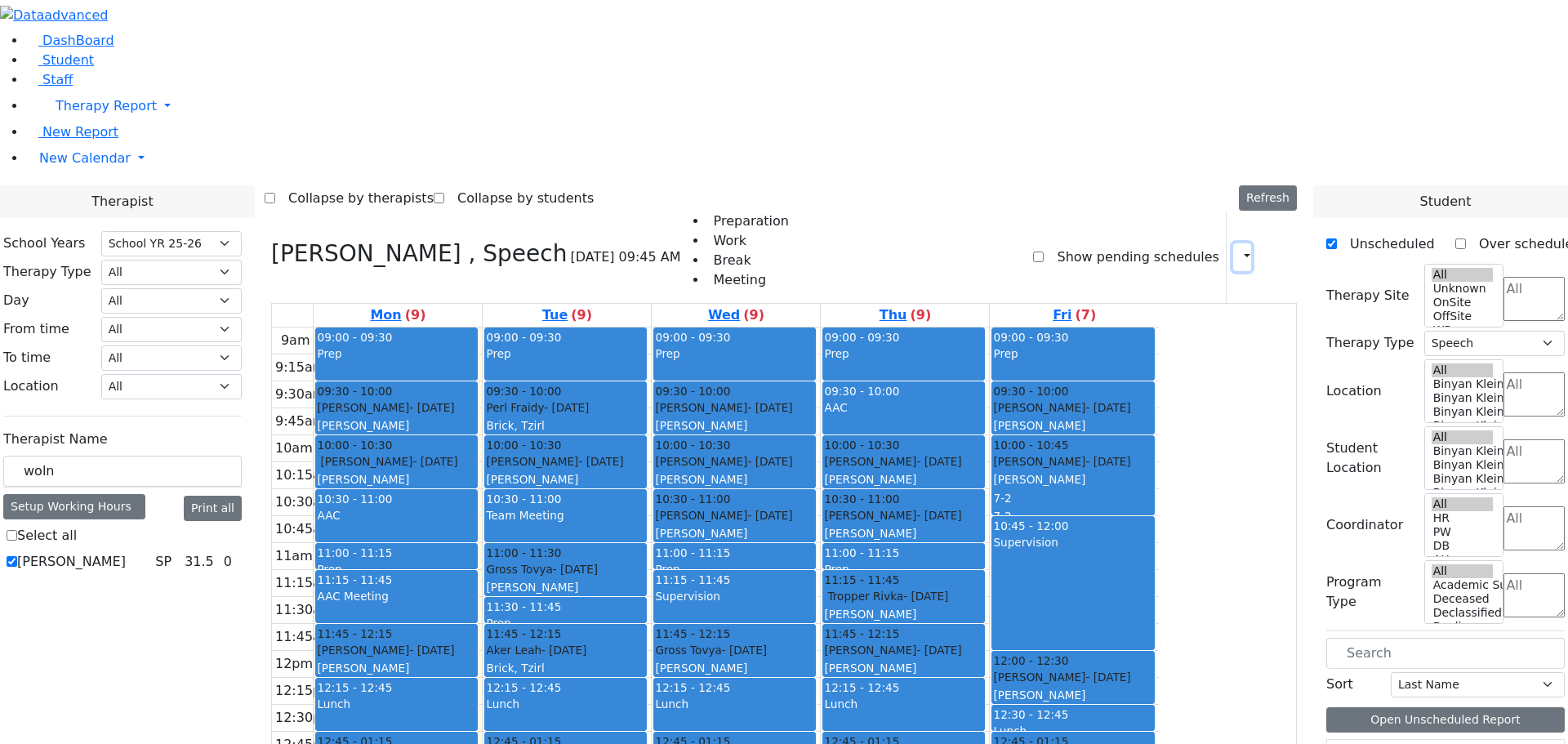
click at [1237, 249] on icon "button" at bounding box center [1237, 257] width 0 height 15
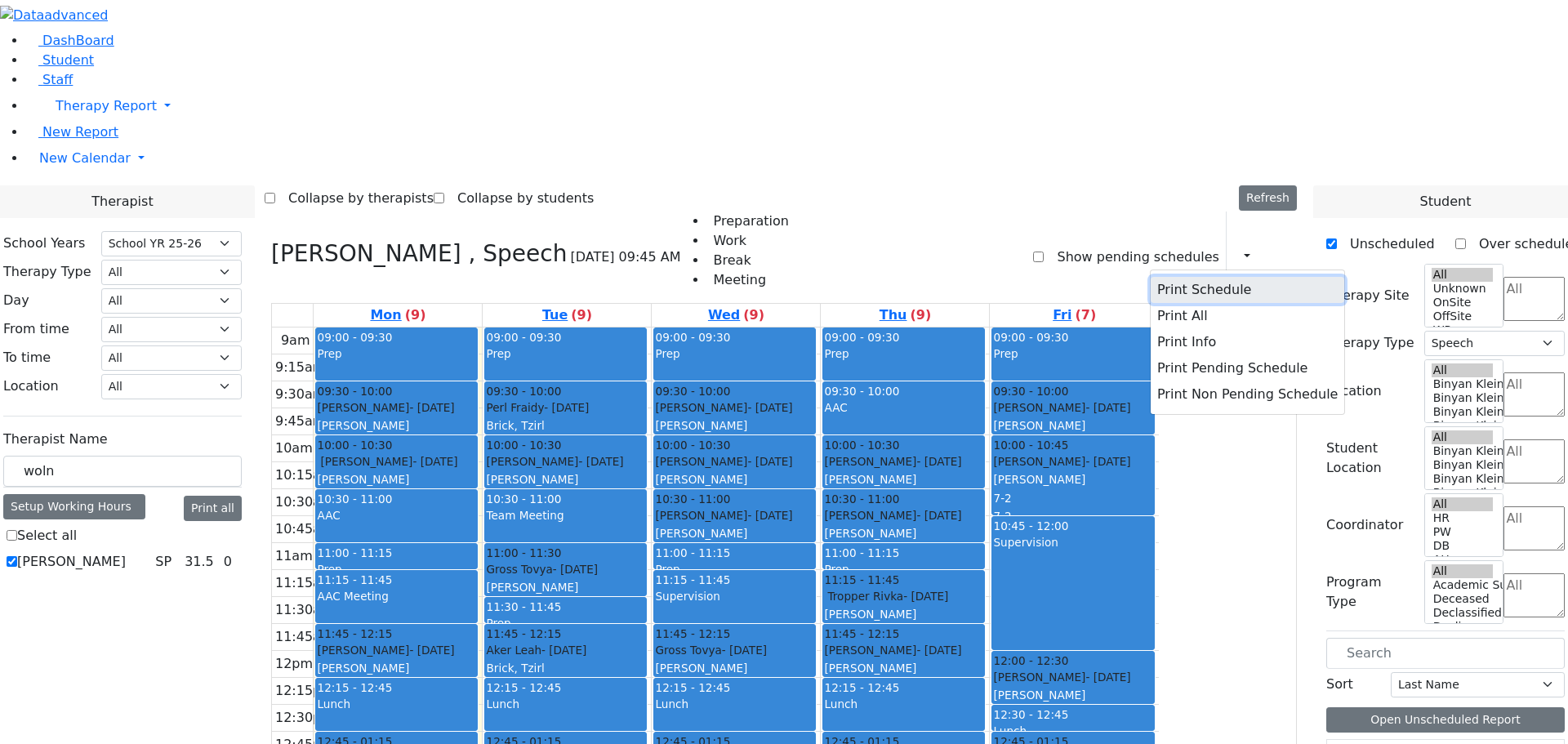
click at [1159, 277] on button "Print Schedule" at bounding box center [1247, 290] width 194 height 26
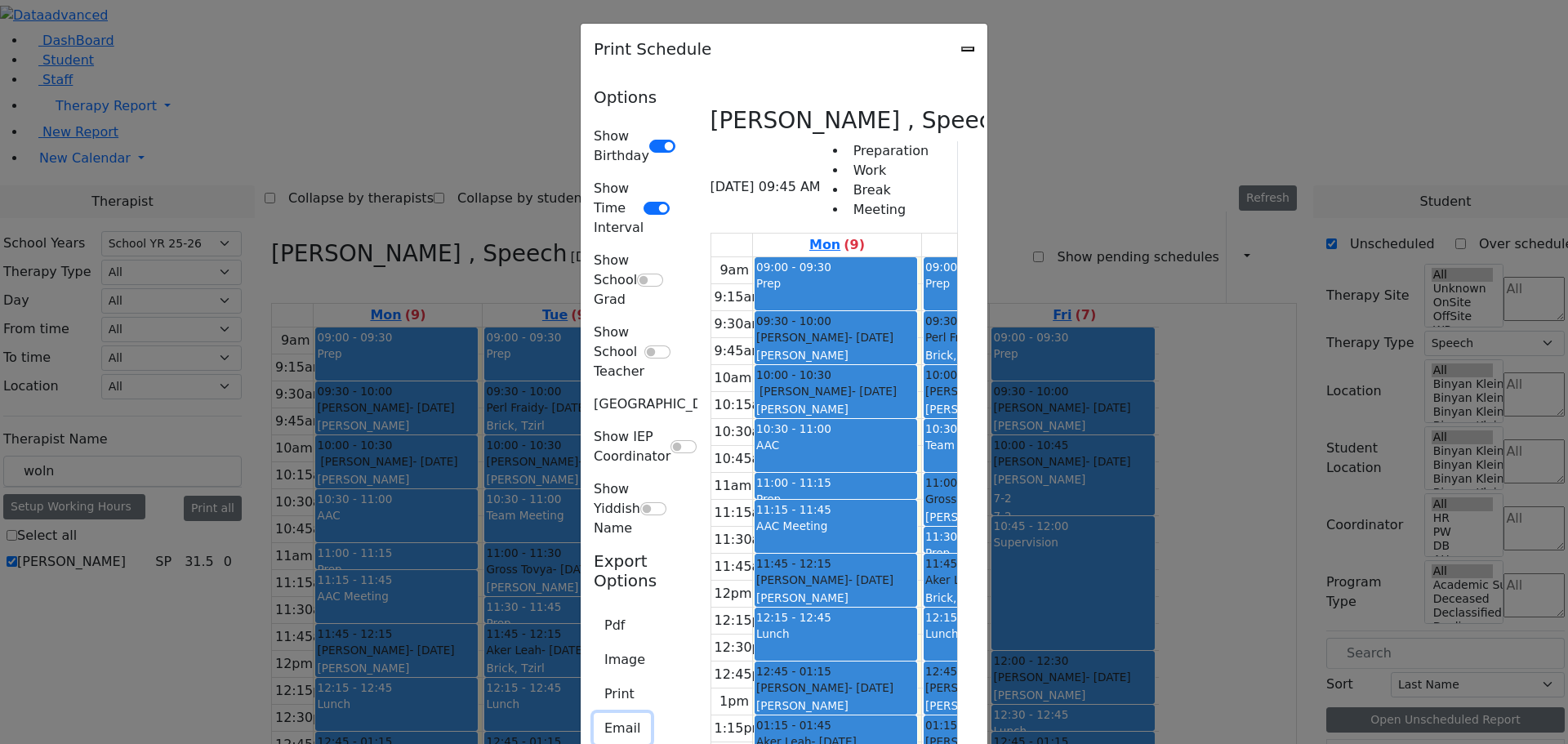
click at [594, 713] on button "Email" at bounding box center [622, 728] width 57 height 31
type input "[EMAIL_ADDRESS][DOMAIN_NAME]"
type textarea "This is schedule for [PERSON_NAME]"
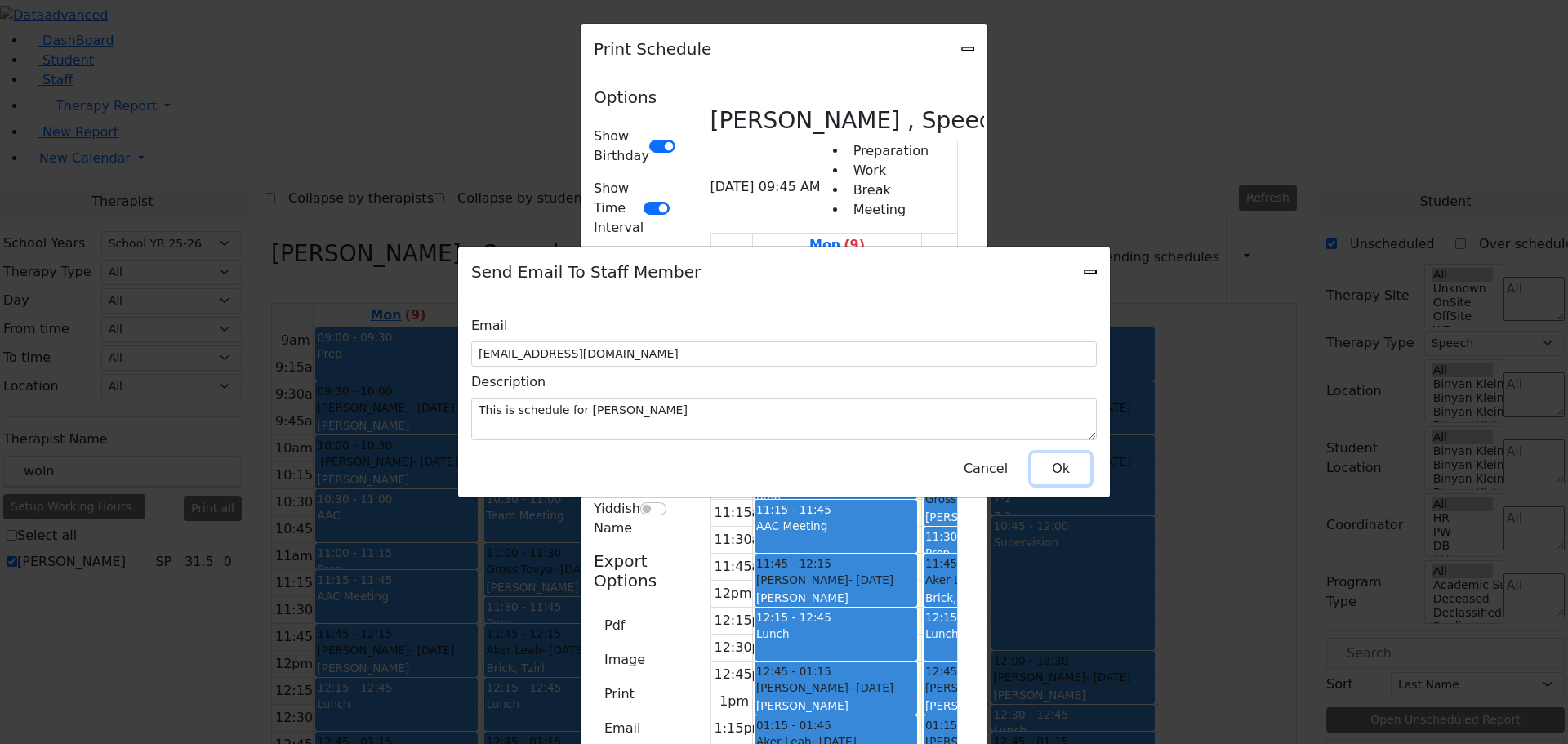
click at [1055, 462] on button "Ok" at bounding box center [1061, 468] width 59 height 31
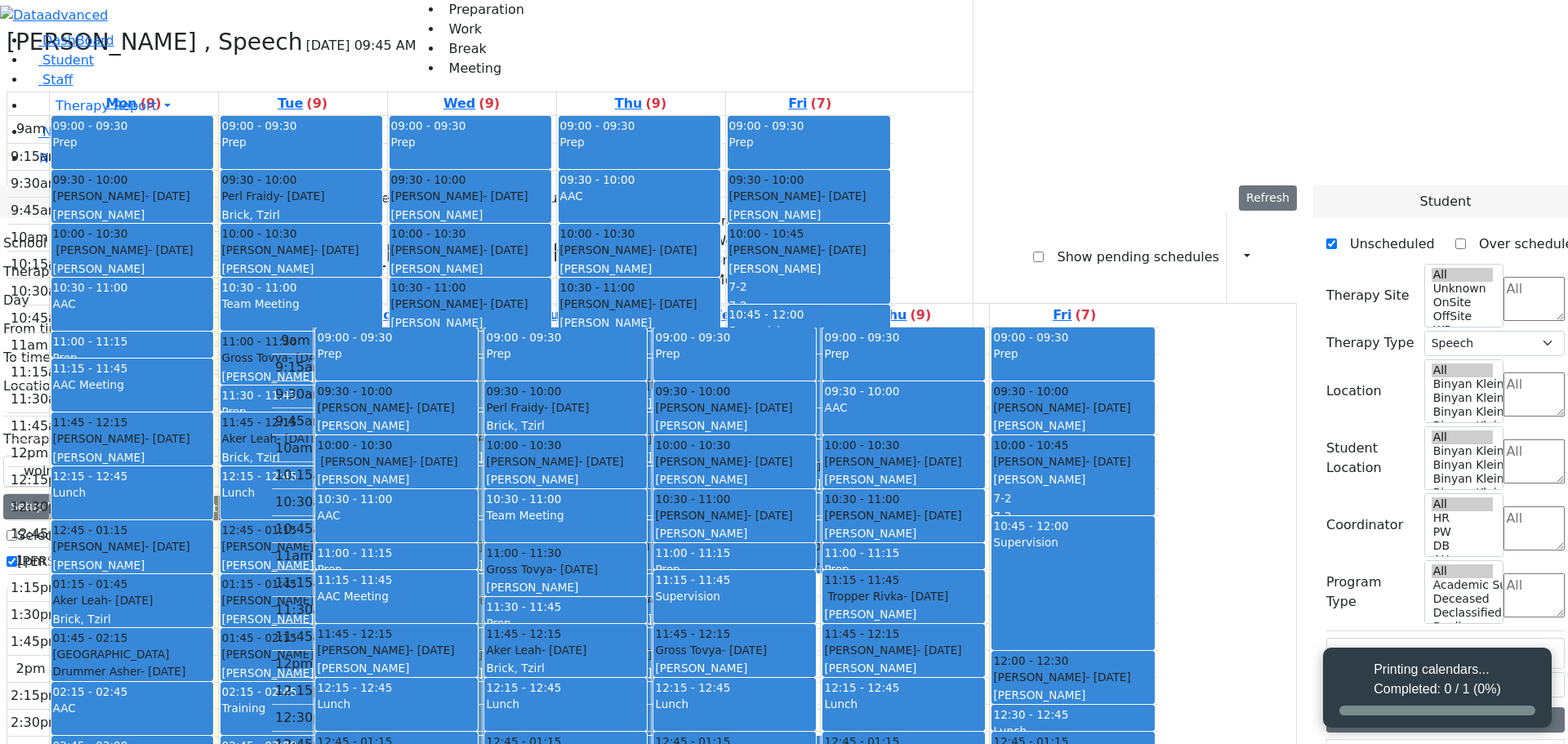
select select "212"
select select "3"
